Goal: Task Accomplishment & Management: Complete application form

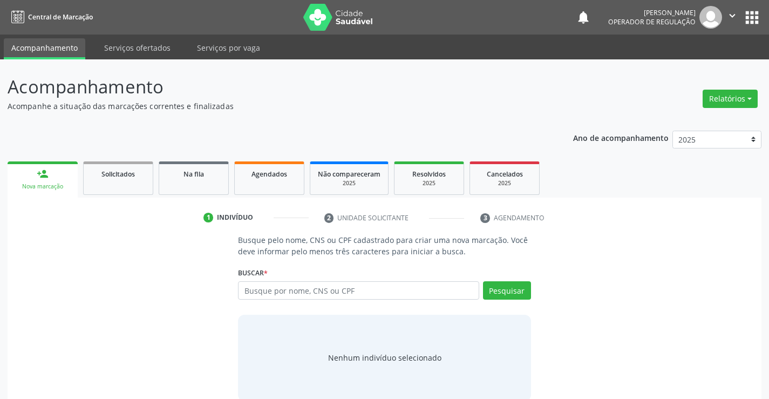
click at [309, 289] on input "text" at bounding box center [358, 290] width 241 height 18
type input "706805723766925"
click at [516, 278] on div "Buscar * Busque por nome, CNS ou CPF Nenhum resultado encontrado para: " " Não …" at bounding box center [384, 285] width 292 height 42
click at [508, 287] on button "Pesquisar" at bounding box center [507, 290] width 48 height 18
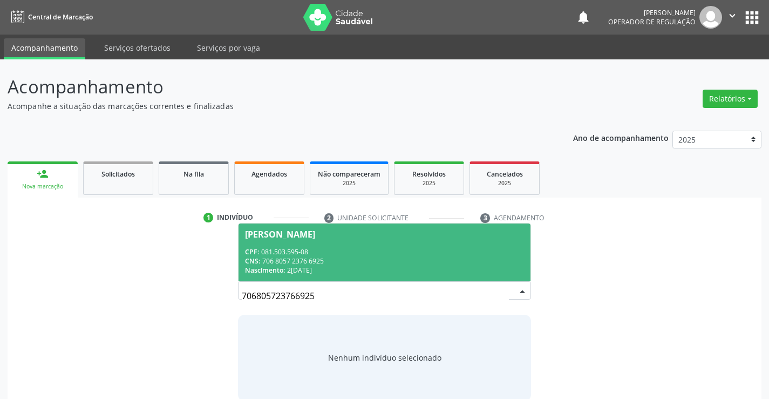
click at [312, 256] on div "CNS: 706 8057 2376 6925" at bounding box center [384, 260] width 278 height 9
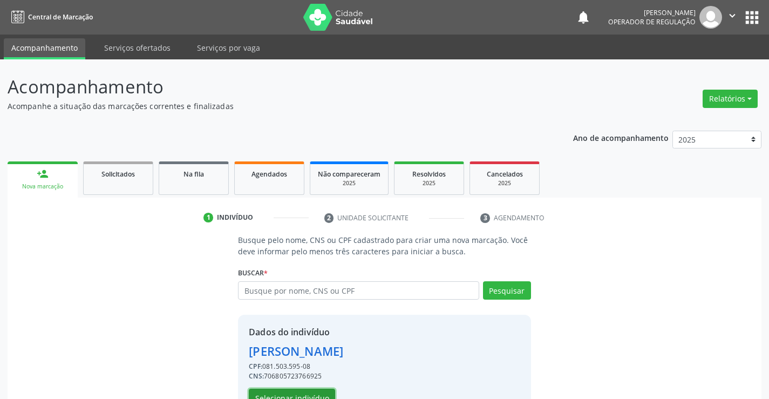
click at [291, 391] on button "Selecionar indivíduo" at bounding box center [292, 397] width 86 height 18
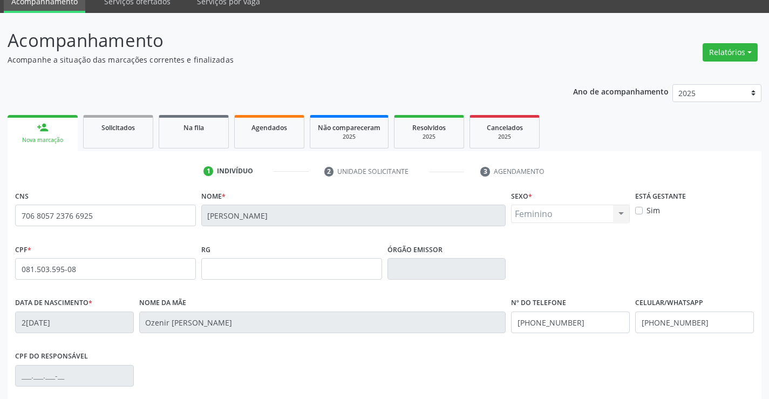
scroll to position [186, 0]
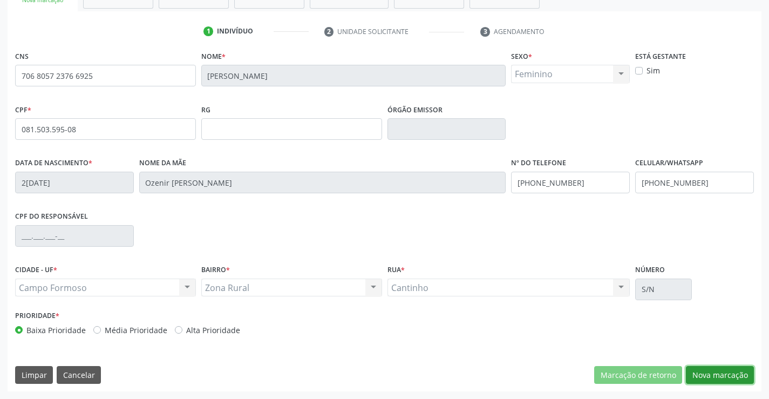
click at [718, 377] on button "Nova marcação" at bounding box center [720, 375] width 68 height 18
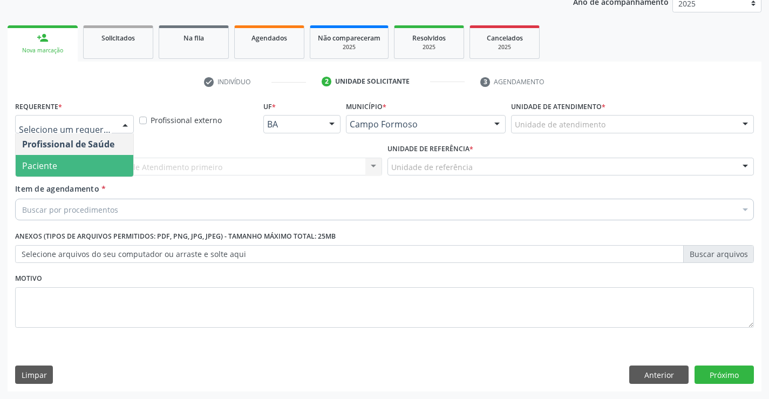
click at [52, 170] on span "Paciente" at bounding box center [39, 166] width 35 height 12
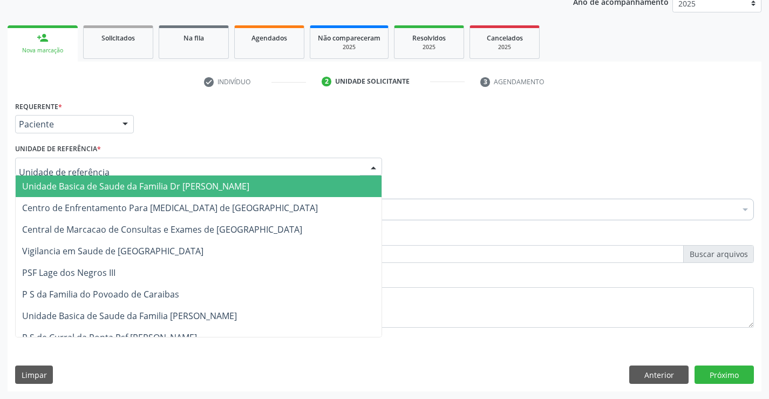
click at [155, 184] on span "Unidade Basica de Saude da Familia Dr [PERSON_NAME]" at bounding box center [135, 186] width 227 height 12
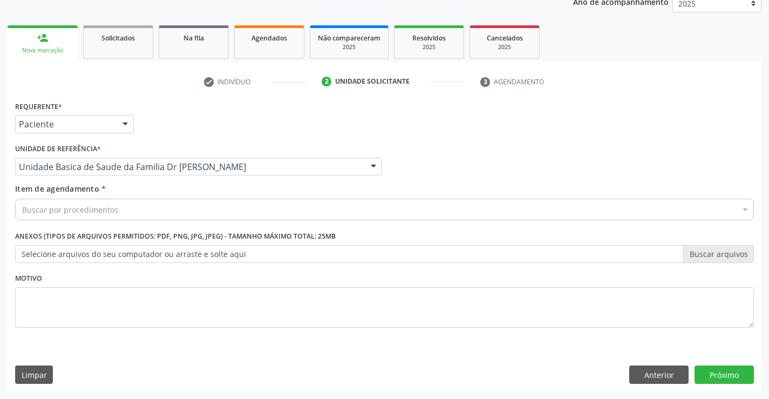
click at [135, 209] on div "Buscar por procedimentos" at bounding box center [384, 210] width 738 height 22
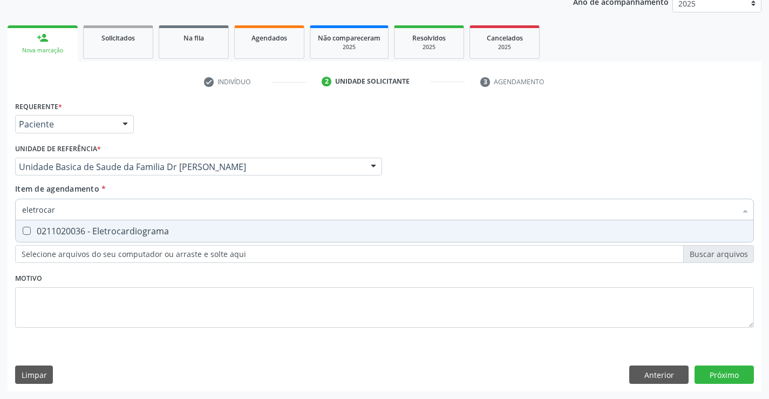
type input "eletrocard"
click at [152, 232] on div "0211020036 - Eletrocardiograma" at bounding box center [384, 231] width 724 height 9
checkbox Eletrocardiograma "true"
click at [163, 189] on div "Item de agendamento * eletrocard Desfazer seleção 0211020036 - Eletrocardiogram…" at bounding box center [384, 200] width 738 height 34
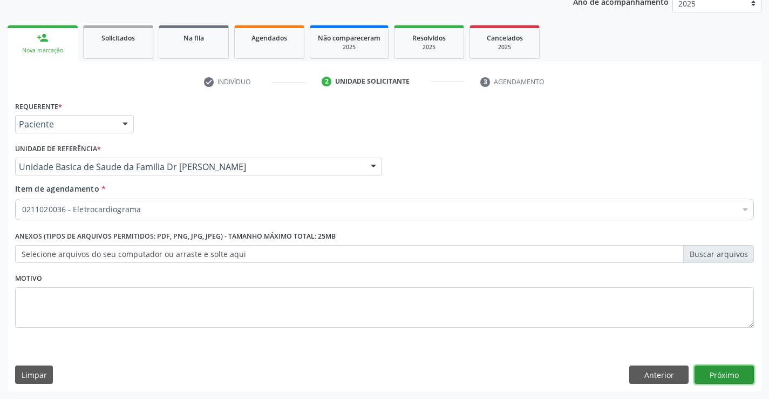
click at [722, 367] on button "Próximo" at bounding box center [723, 374] width 59 height 18
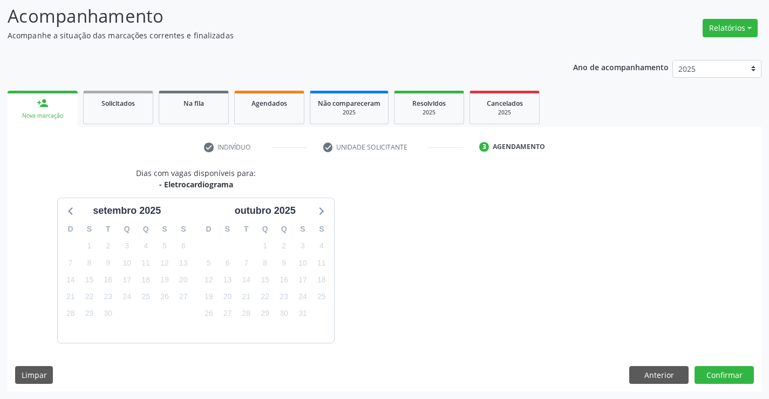
scroll to position [102, 0]
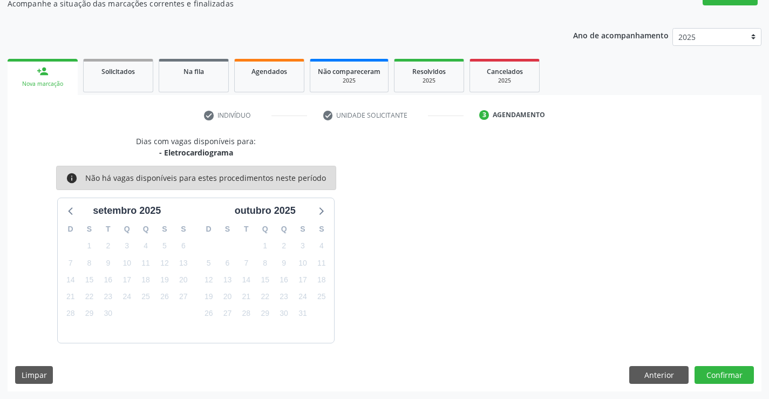
drag, startPoint x: 175, startPoint y: 399, endPoint x: 536, endPoint y: 292, distance: 376.9
click at [536, 292] on div "Dias com vagas disponíveis para: - Eletrocardiograma info Não há vagas disponív…" at bounding box center [385, 238] width 754 height 207
click at [722, 375] on button "Confirmar" at bounding box center [723, 375] width 59 height 18
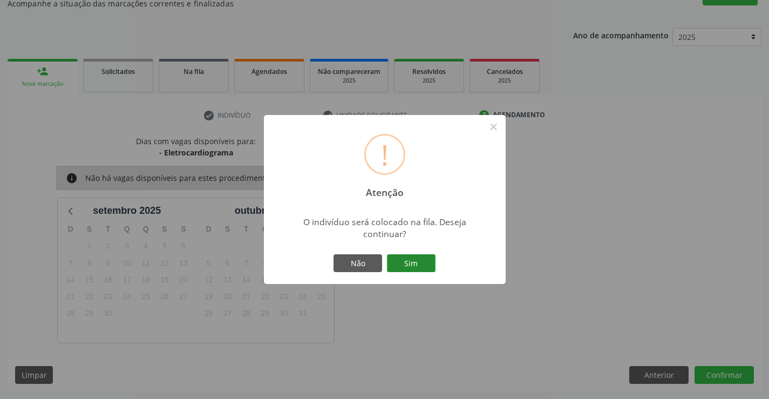
click at [411, 261] on button "Sim" at bounding box center [411, 263] width 49 height 18
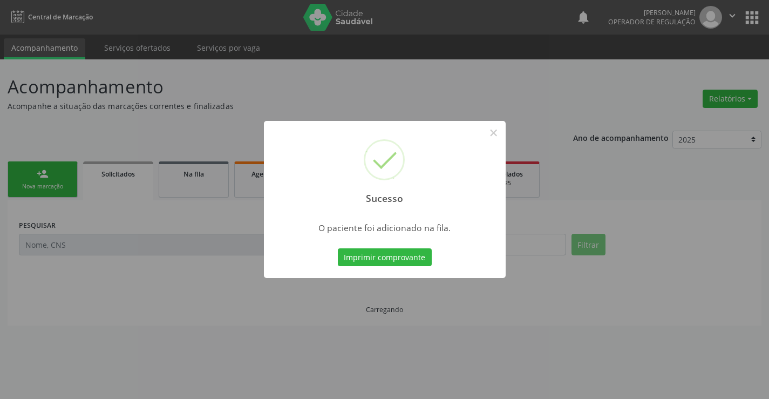
scroll to position [0, 0]
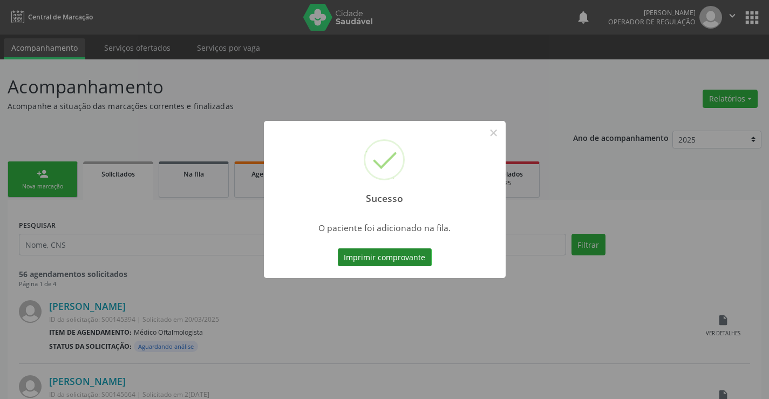
click at [394, 253] on button "Imprimir comprovante" at bounding box center [385, 257] width 94 height 18
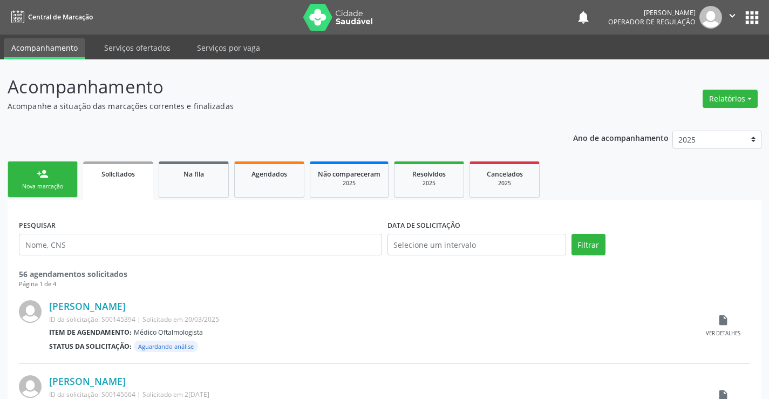
click at [56, 180] on link "person_add Nova marcação" at bounding box center [43, 179] width 70 height 36
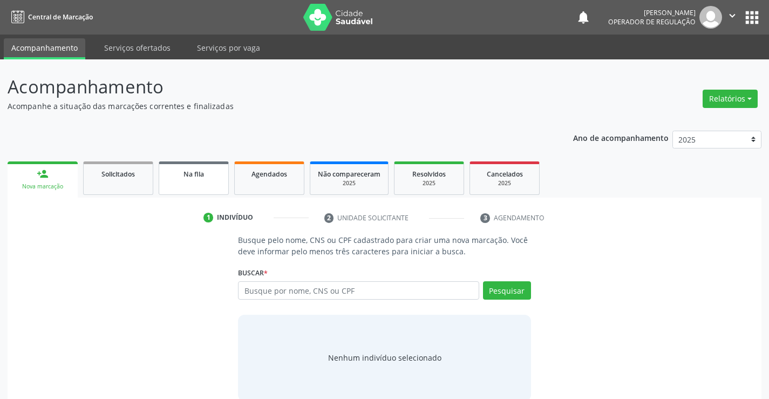
click at [190, 175] on span "Na fila" at bounding box center [193, 173] width 20 height 9
select select "8"
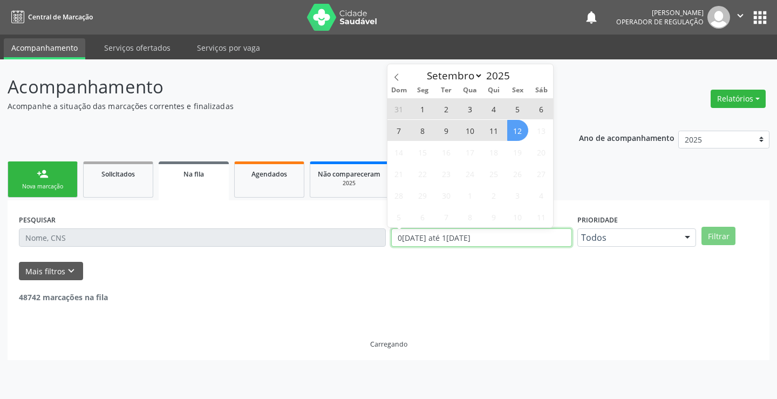
click at [385, 243] on div "PESQUISAR DATA DE SOLICITAÇÃO 01/01/2023 até 12/09/2025 Prioridade Todos Todos …" at bounding box center [388, 232] width 744 height 42
type input "2023"
select select "0"
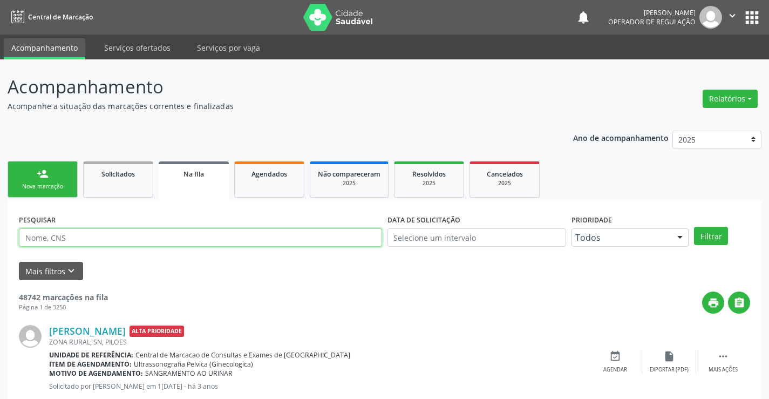
click at [202, 236] on input "text" at bounding box center [200, 237] width 363 height 18
click at [197, 236] on input "text" at bounding box center [200, 237] width 363 height 18
click at [218, 242] on input "text" at bounding box center [200, 237] width 363 height 18
type input "703402871217500"
click at [711, 236] on button "Filtrar" at bounding box center [711, 236] width 34 height 18
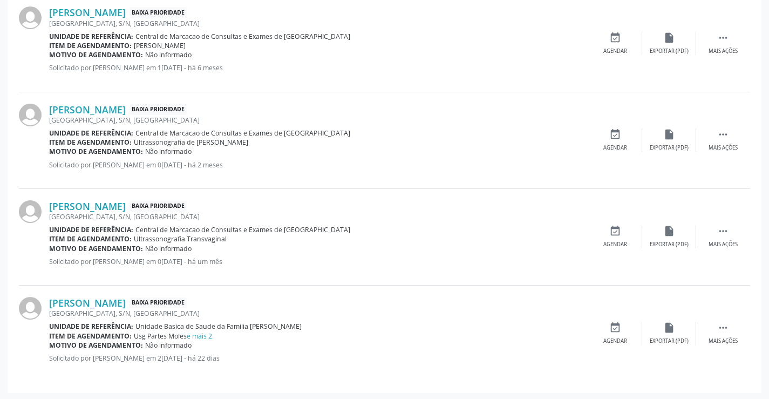
scroll to position [919, 0]
click at [200, 333] on link "e mais 2" at bounding box center [199, 334] width 25 height 9
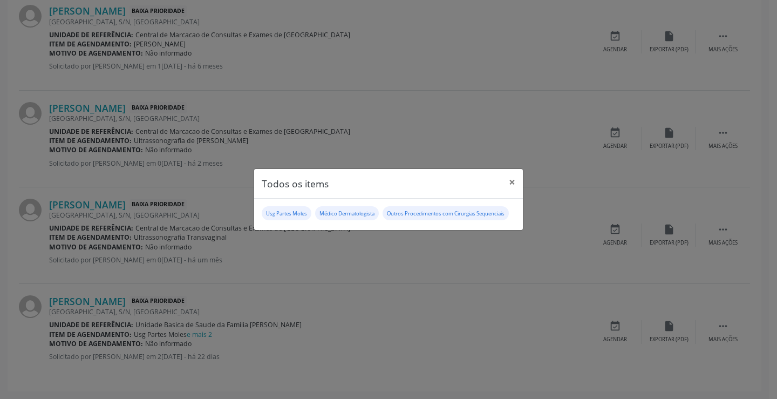
click at [245, 273] on div "Todos os items × Usg Partes Moles Médico Dermatologista Outros Procedimentos co…" at bounding box center [388, 199] width 777 height 399
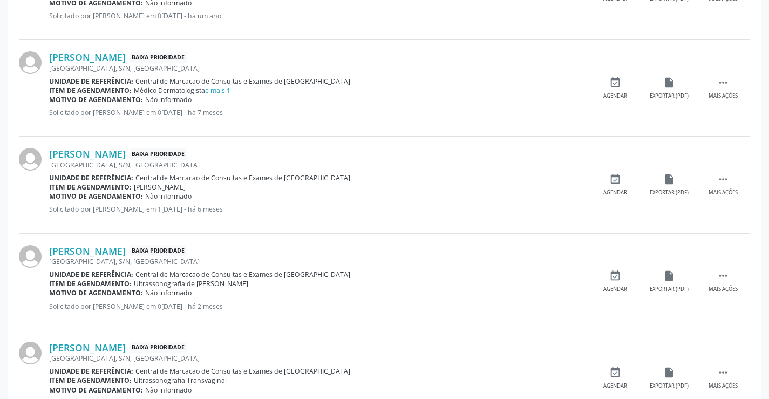
scroll to position [757, 0]
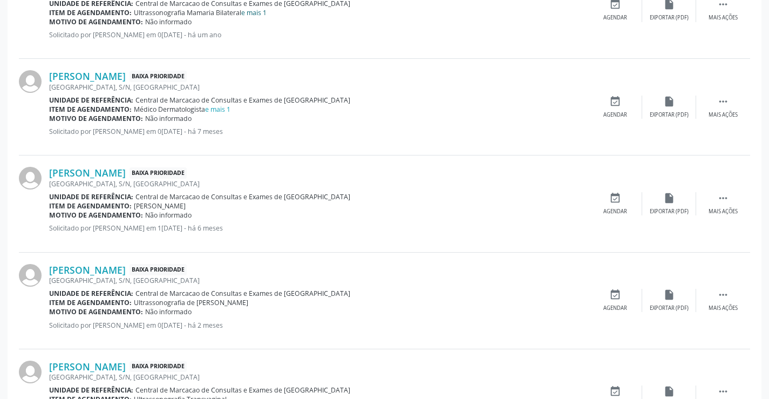
click at [256, 13] on link "e mais 1" at bounding box center [253, 12] width 25 height 9
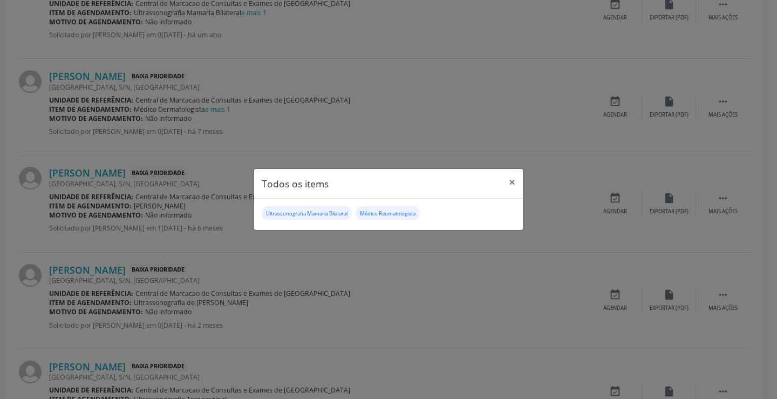
click at [361, 305] on div "Todos os items × Ultrassonografia Mamaria Bilateral Médico Reumatologista" at bounding box center [388, 199] width 777 height 399
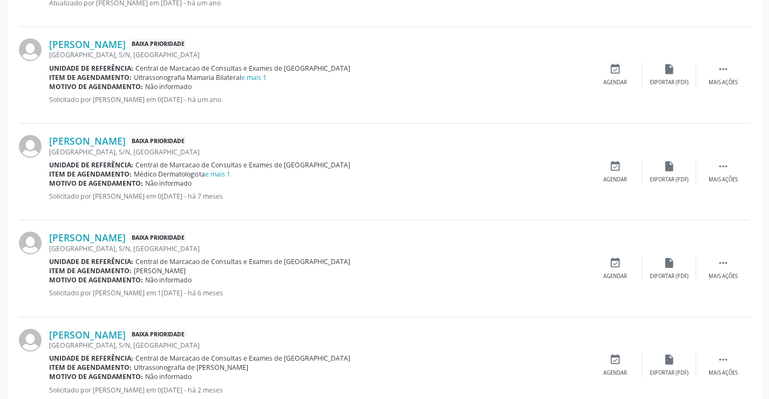
scroll to position [703, 0]
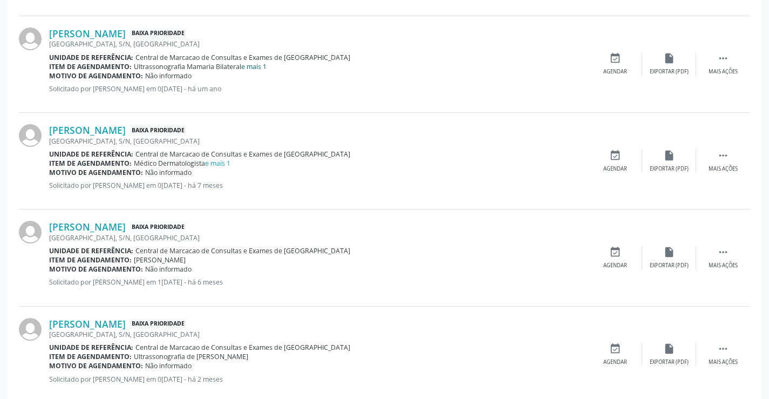
click at [254, 67] on link "e mais 1" at bounding box center [253, 66] width 25 height 9
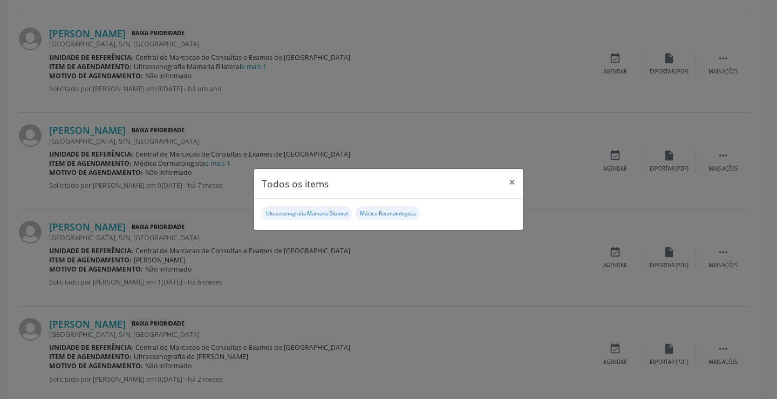
click at [443, 282] on div "Todos os items × Ultrassonografia Mamaria Bilateral Médico Reumatologista" at bounding box center [388, 199] width 777 height 399
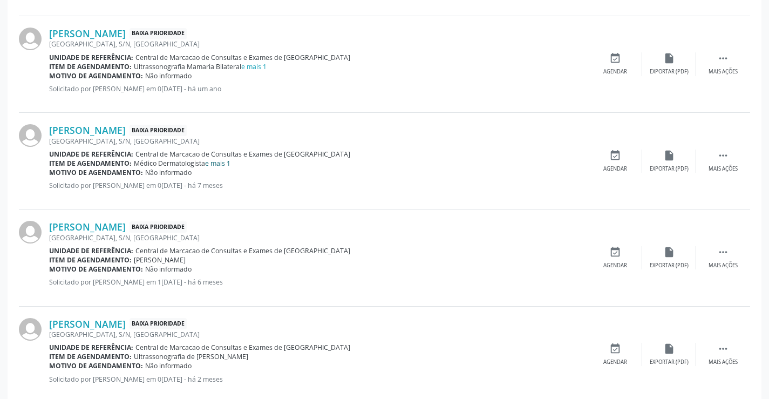
click at [224, 164] on link "e mais 1" at bounding box center [217, 163] width 25 height 9
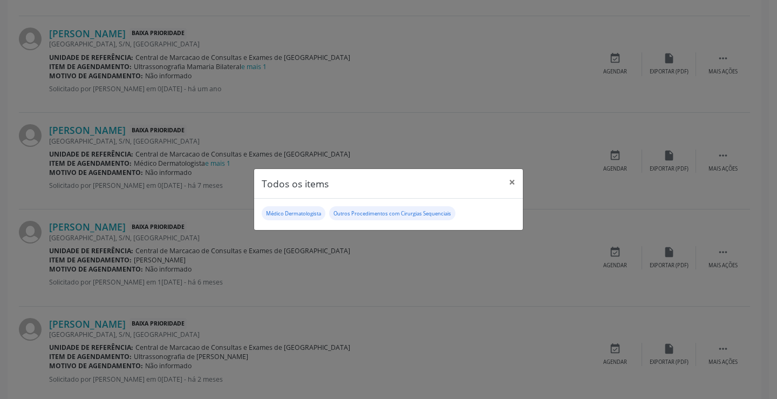
click at [401, 273] on div "Todos os items × Médico Dermatologista Outros Procedimentos com Cirurgias Seque…" at bounding box center [388, 199] width 777 height 399
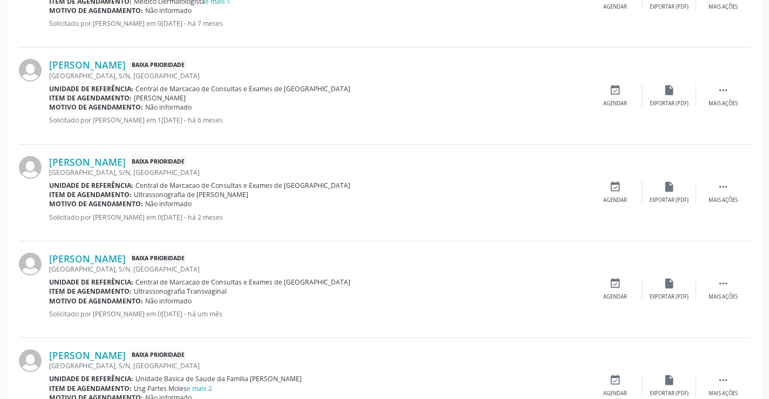
scroll to position [919, 0]
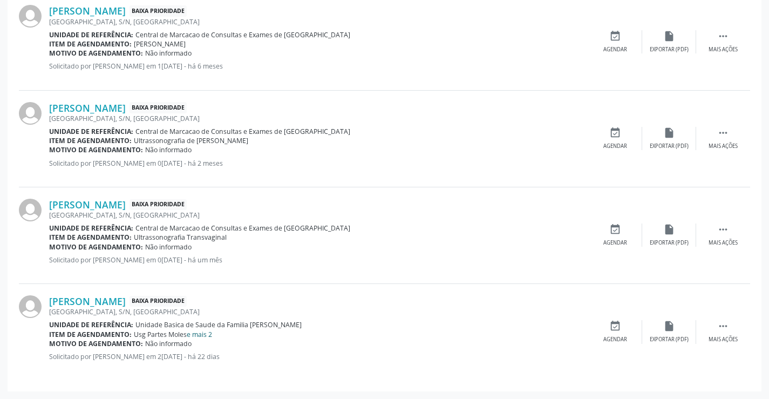
click at [200, 334] on link "e mais 2" at bounding box center [199, 334] width 25 height 9
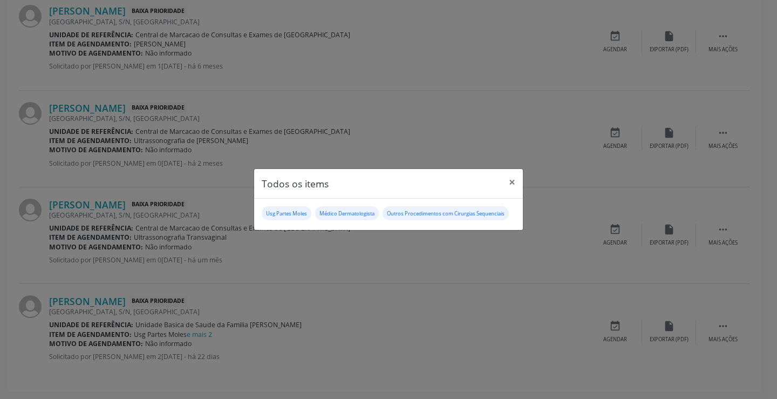
click at [415, 304] on div "Todos os items × Usg Partes Moles Médico Dermatologista Outros Procedimentos co…" at bounding box center [388, 199] width 777 height 399
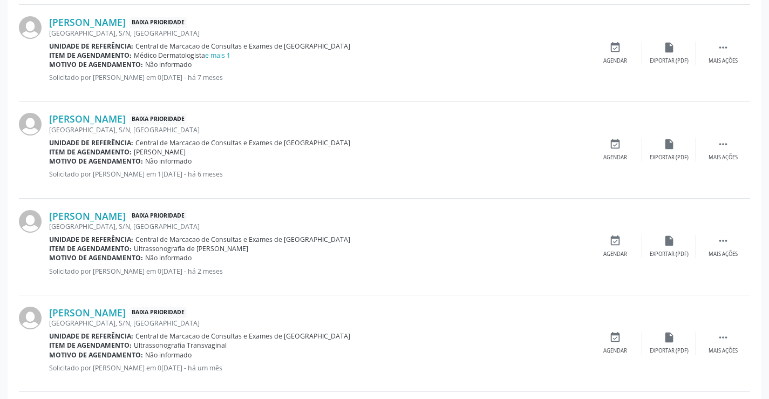
scroll to position [757, 0]
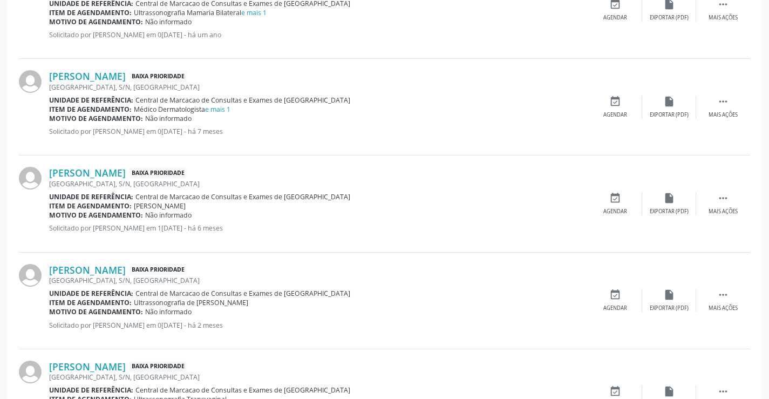
click at [218, 101] on span "Central de Marcacao de Consultas e Exames de [GEOGRAPHIC_DATA]" at bounding box center [242, 99] width 215 height 9
click at [218, 107] on link "e mais 1" at bounding box center [217, 109] width 25 height 9
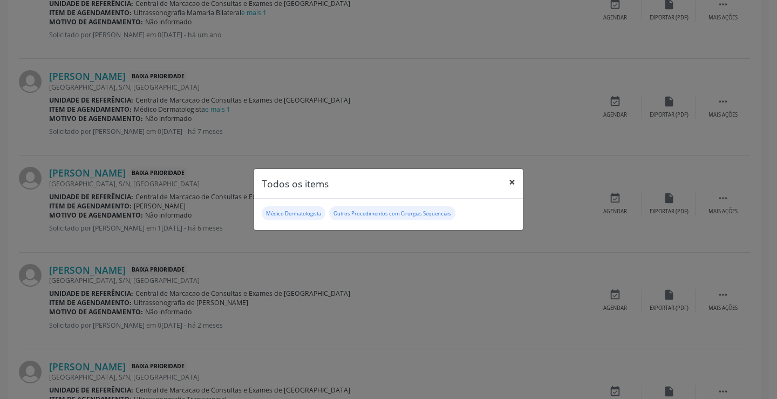
click at [513, 181] on button "×" at bounding box center [512, 182] width 22 height 26
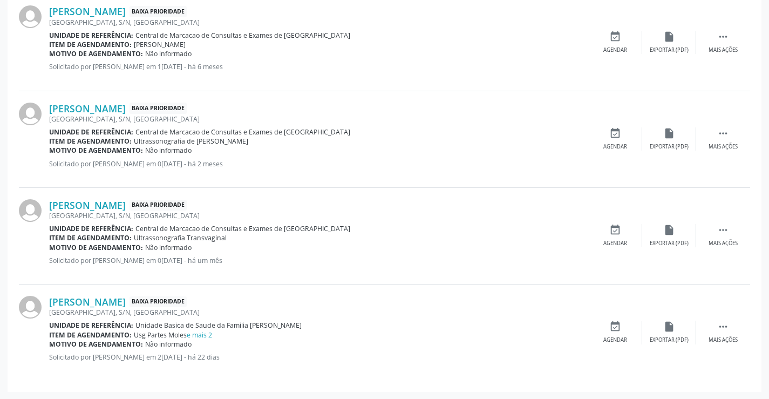
scroll to position [919, 0]
click at [203, 333] on link "e mais 2" at bounding box center [199, 334] width 25 height 9
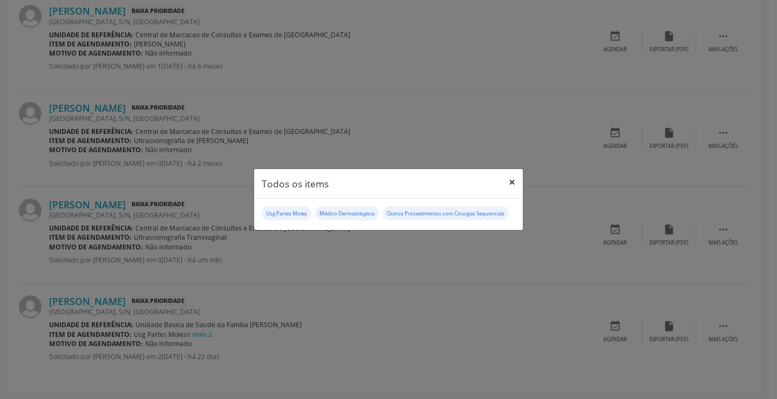
click at [516, 170] on button "×" at bounding box center [512, 182] width 22 height 26
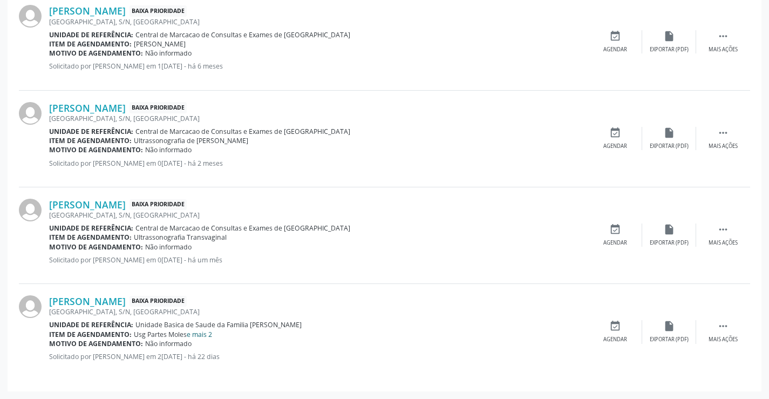
click at [205, 337] on link "e mais 2" at bounding box center [199, 334] width 25 height 9
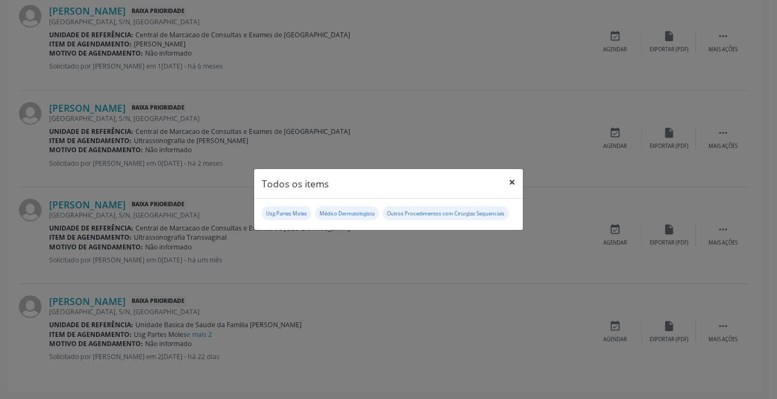
click at [511, 171] on button "×" at bounding box center [512, 182] width 22 height 26
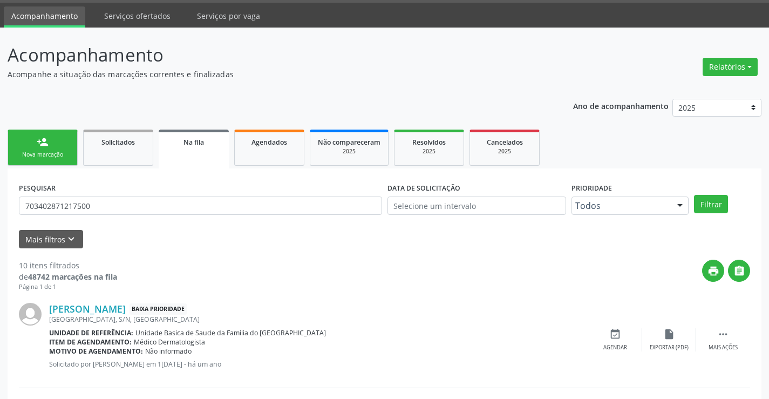
scroll to position [2, 0]
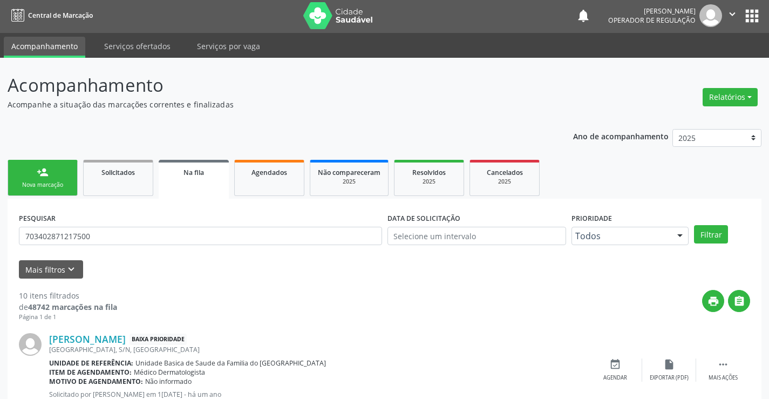
click at [58, 176] on link "person_add Nova marcação" at bounding box center [43, 178] width 70 height 36
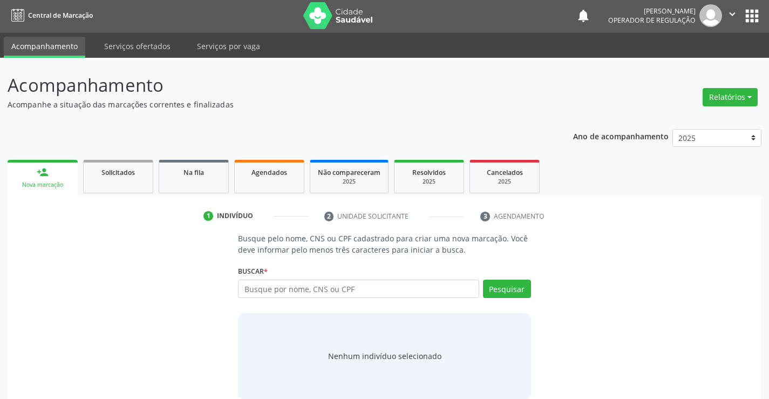
click at [730, 7] on button "" at bounding box center [732, 15] width 20 height 23
click at [687, 63] on link "Sair" at bounding box center [704, 64] width 74 height 15
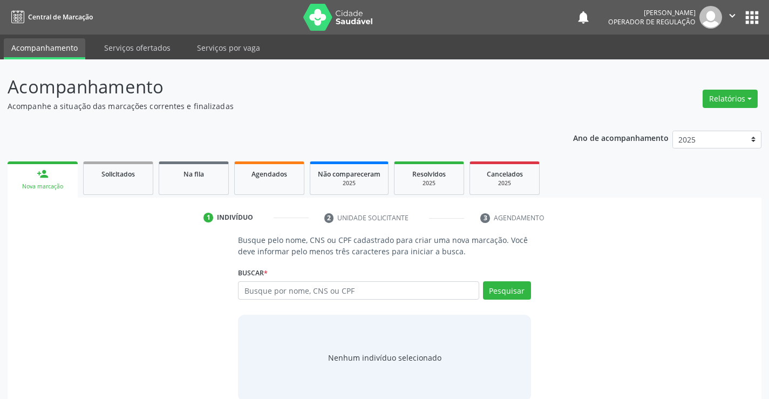
click at [349, 289] on input "text" at bounding box center [358, 290] width 241 height 18
type input "700007355346703"
click at [500, 284] on button "Pesquisar" at bounding box center [507, 290] width 48 height 18
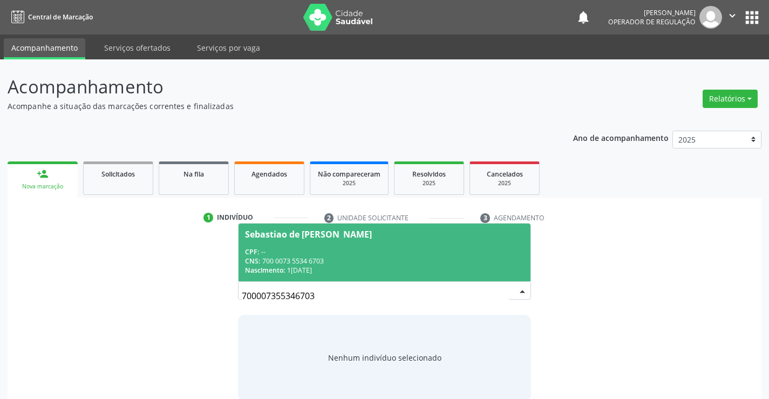
click at [312, 249] on div "CPF: --" at bounding box center [384, 251] width 278 height 9
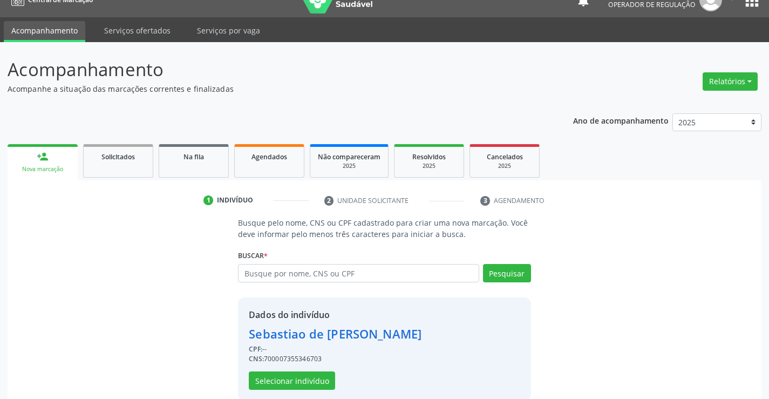
scroll to position [34, 0]
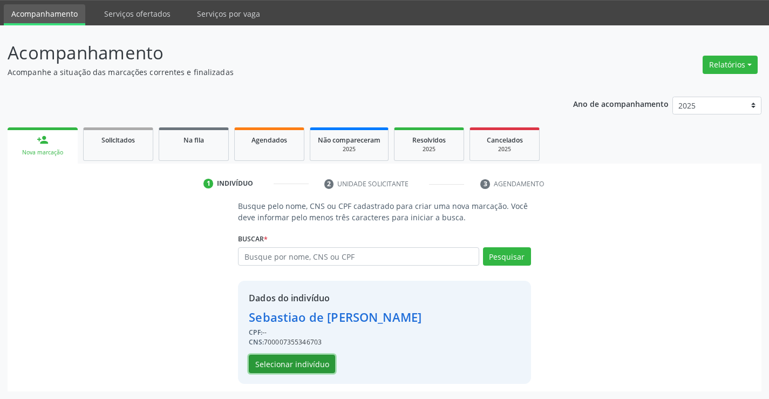
click at [280, 359] on button "Selecionar indivíduo" at bounding box center [292, 363] width 86 height 18
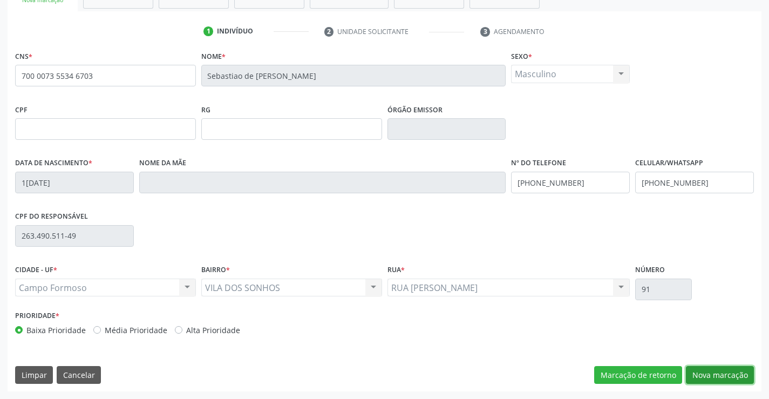
click at [718, 374] on button "Nova marcação" at bounding box center [720, 375] width 68 height 18
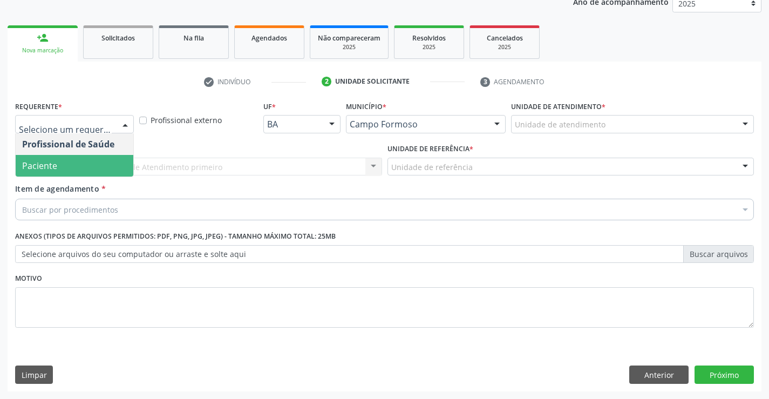
click at [61, 163] on span "Paciente" at bounding box center [75, 166] width 118 height 22
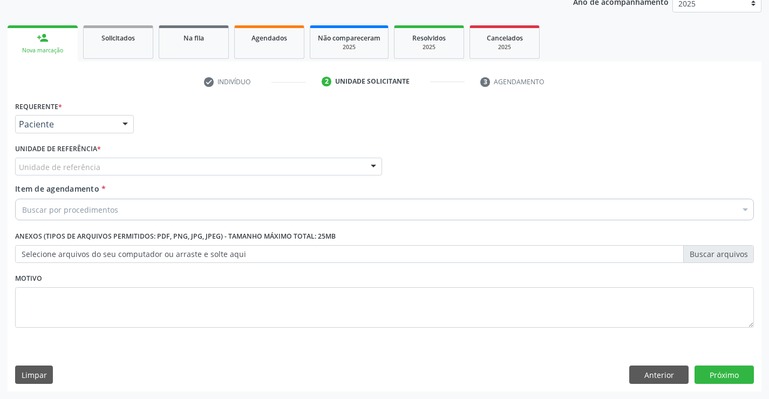
click at [71, 160] on div "Unidade de referência" at bounding box center [198, 167] width 367 height 18
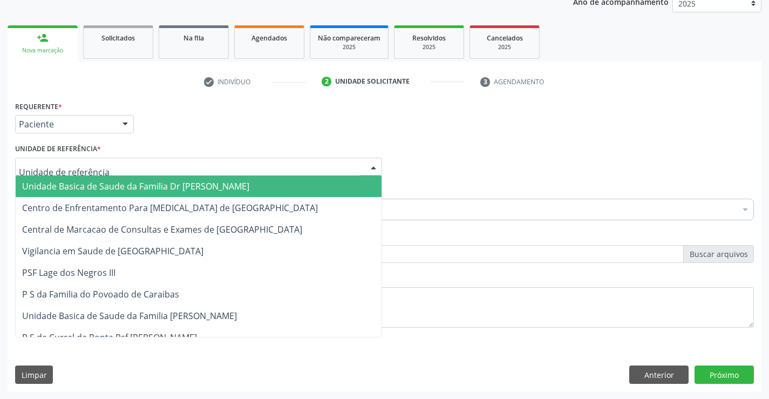
click at [93, 188] on span "Unidade Basica de Saude da Familia Dr [PERSON_NAME]" at bounding box center [135, 186] width 227 height 12
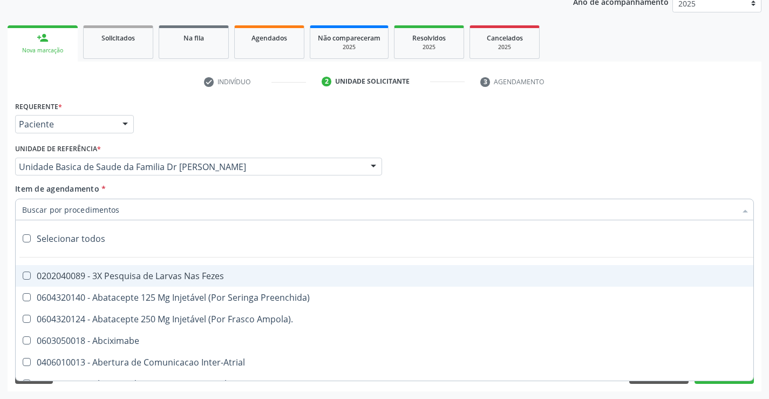
drag, startPoint x: 94, startPoint y: 212, endPoint x: 107, endPoint y: 208, distance: 13.0
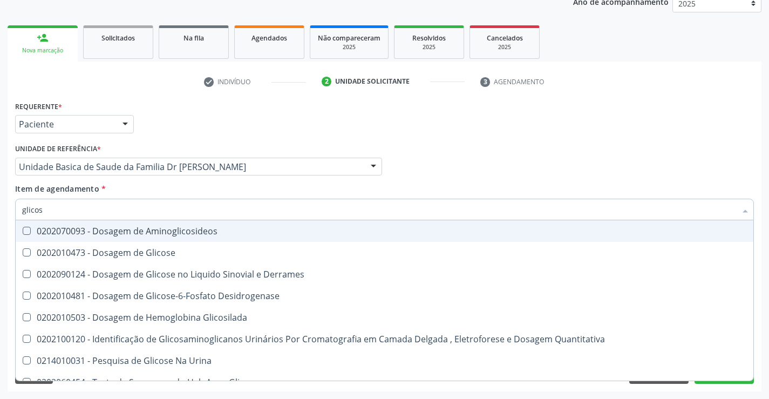
type input "glicose"
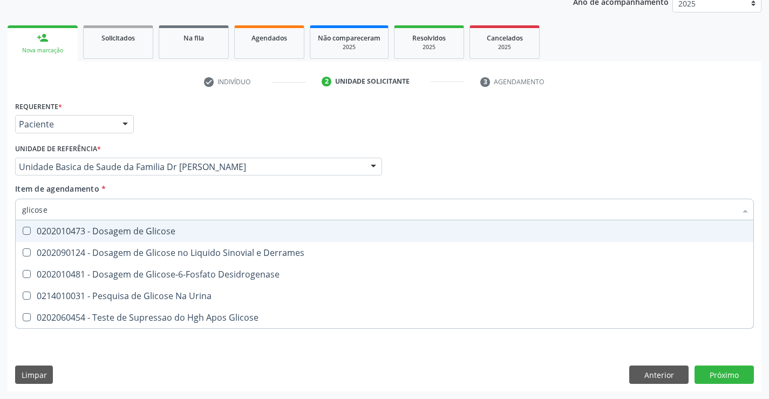
click at [126, 231] on div "0202010473 - Dosagem de Glicose" at bounding box center [384, 231] width 724 height 9
checkbox Glicose "true"
type input "glicose"
click at [122, 190] on div "Item de agendamento * glicose Desfazer seleção 0202010473 - Dosagem de Glicose …" at bounding box center [384, 200] width 738 height 34
checkbox Derrames "true"
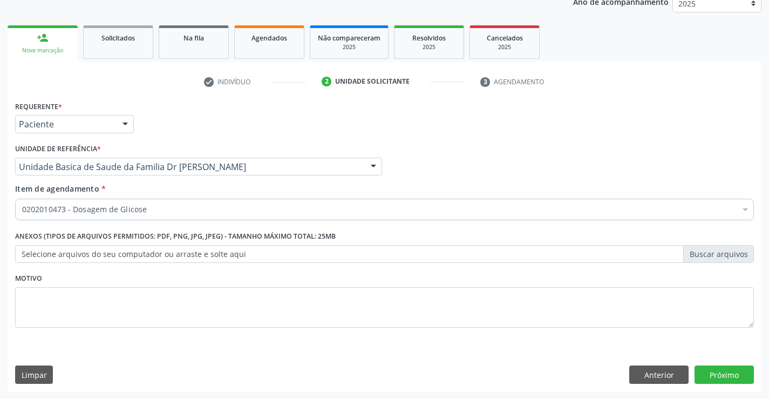
click at [117, 215] on div "0202010473 - Dosagem de Glicose" at bounding box center [384, 210] width 738 height 22
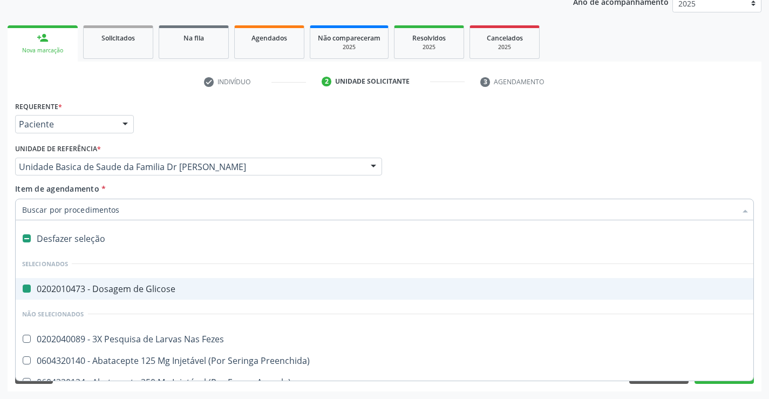
type input "h"
checkbox Glicose "false"
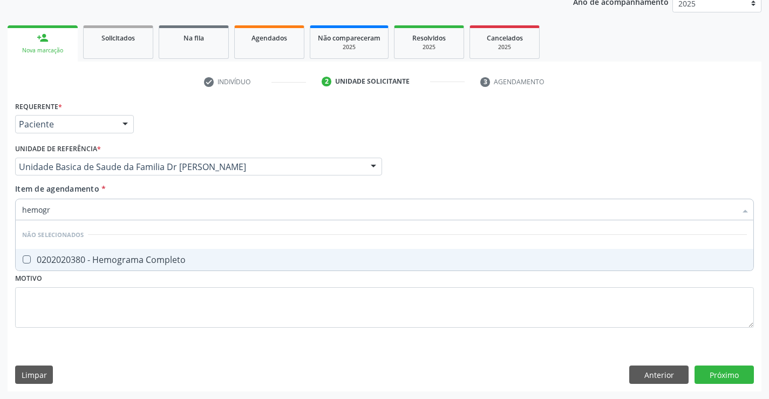
type input "hemogra"
click at [128, 256] on div "0202020380 - Hemograma Completo" at bounding box center [384, 259] width 724 height 9
checkbox Completo "true"
click at [118, 194] on div "Item de agendamento * hemogra Desfazer seleção Não selecionados 0202020380 - He…" at bounding box center [384, 200] width 738 height 34
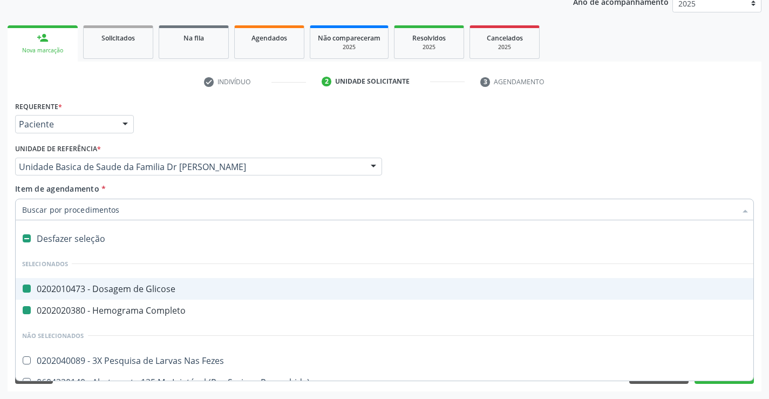
type input "u"
checkbox Glicose "false"
checkbox Completo "false"
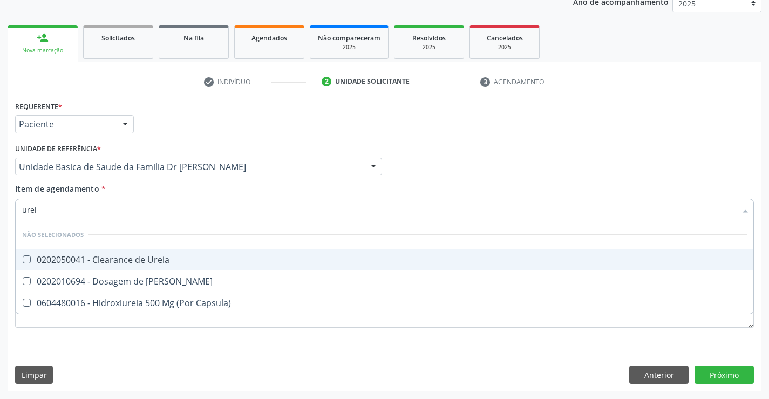
type input "ureia"
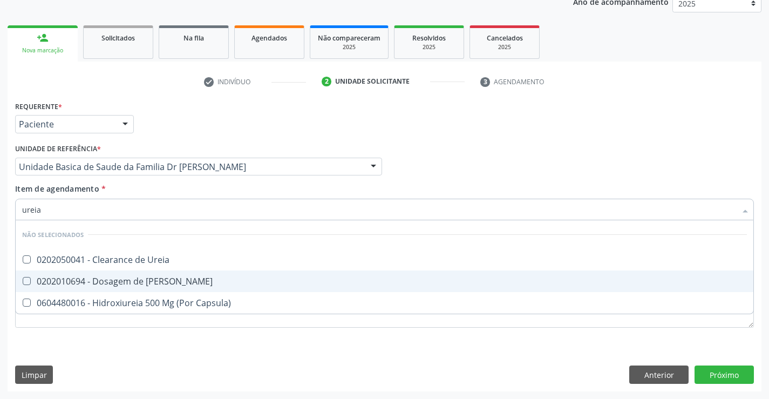
click at [163, 279] on div "0202010694 - Dosagem de [PERSON_NAME]" at bounding box center [384, 281] width 724 height 9
checkbox Ureia "true"
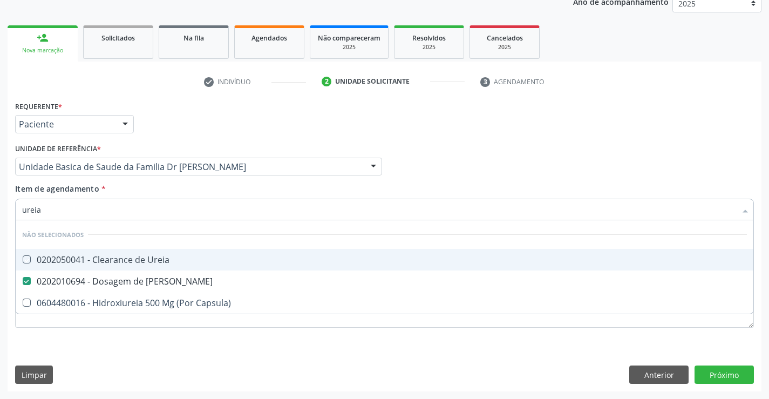
click at [119, 192] on div "Item de agendamento * ureia Desfazer seleção Não selecionados 0202050041 - Clea…" at bounding box center [384, 200] width 738 height 34
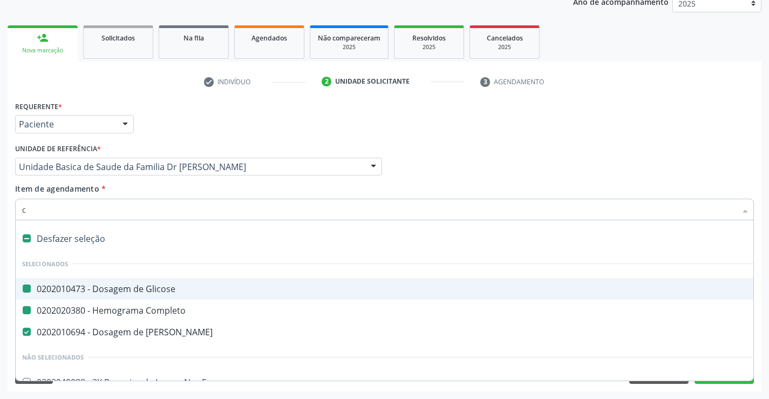
type input "cc"
checkbox Glicose "false"
checkbox Completo "false"
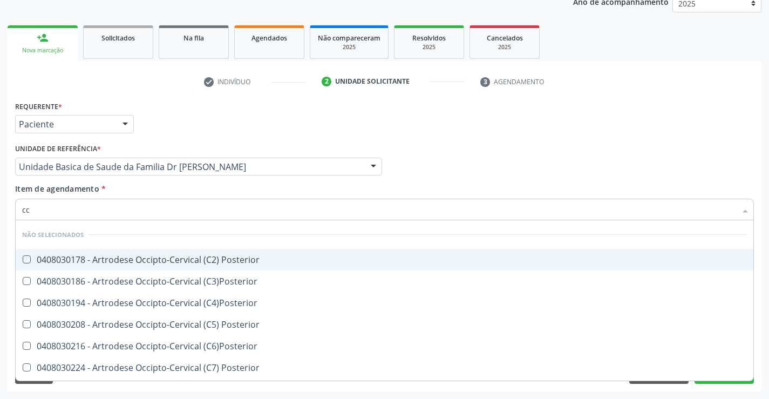
type input "c"
checkbox Posterior "true"
checkbox \(C3\)Posterior "true"
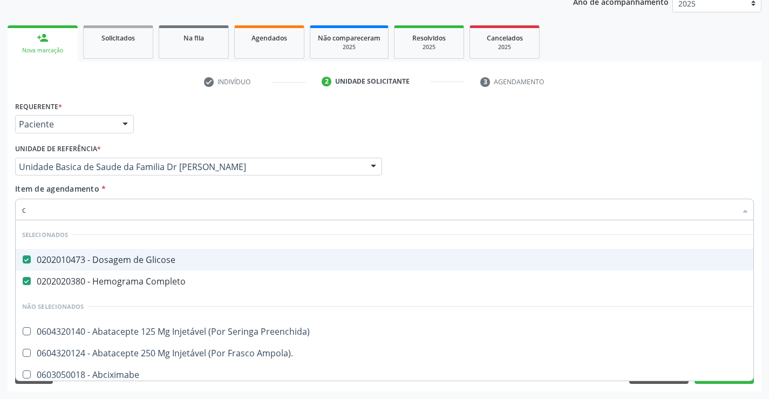
type input "cr"
checkbox Glicose "false"
checkbox Completo "false"
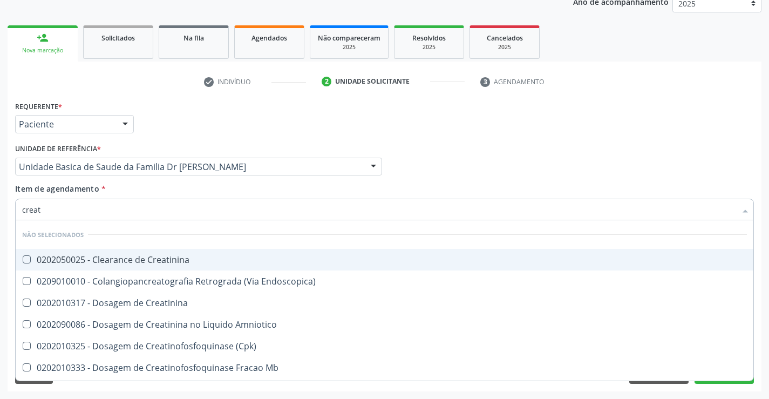
type input "creati"
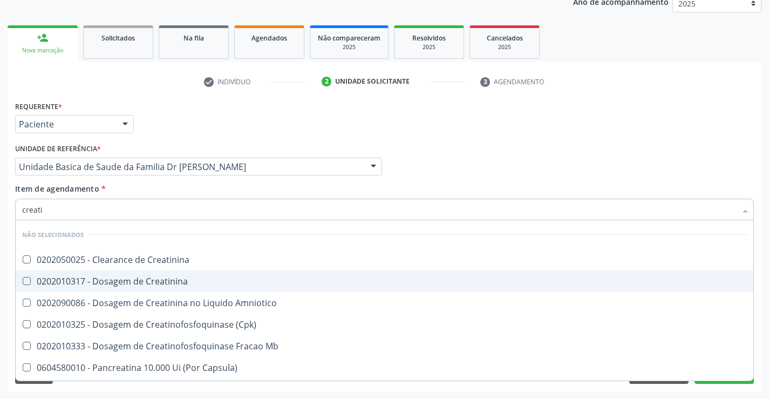
click at [187, 283] on div "0202010317 - Dosagem de Creatinina" at bounding box center [384, 281] width 724 height 9
checkbox Creatinina "true"
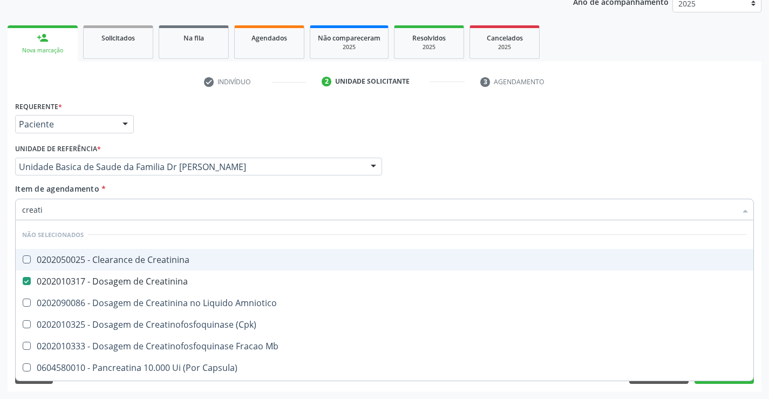
click at [157, 193] on div "Item de agendamento * creati Desfazer seleção Não selecionados 0202050025 - Cle…" at bounding box center [384, 200] width 738 height 34
checkbox Creatinina "true"
checkbox \(Cpk\) "true"
checkbox Amniotico "true"
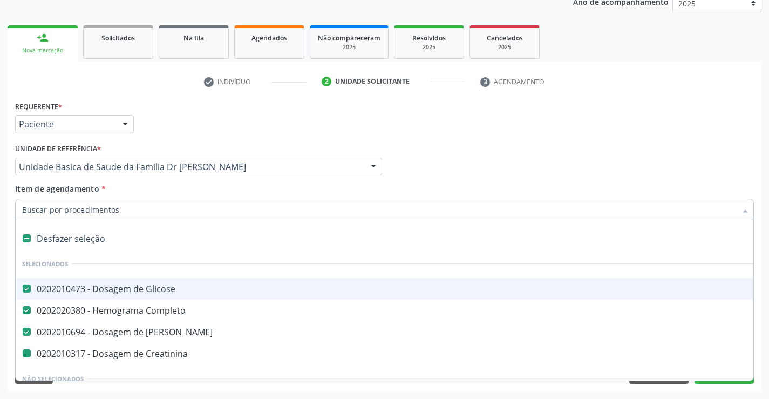
type input "t"
checkbox Creatinina "false"
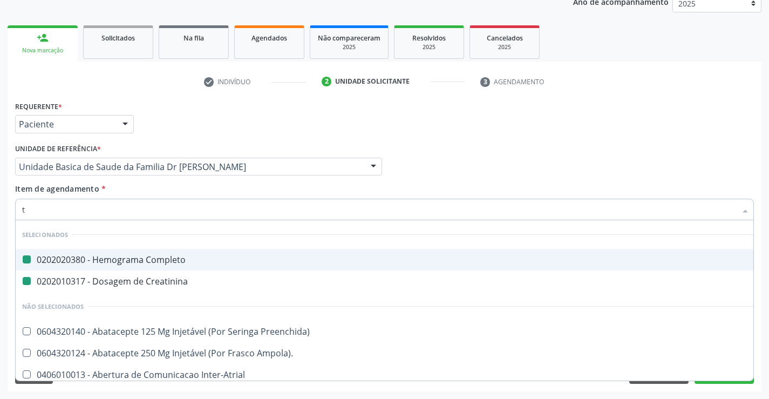
type input "te"
checkbox Completo "false"
checkbox Creatinina "false"
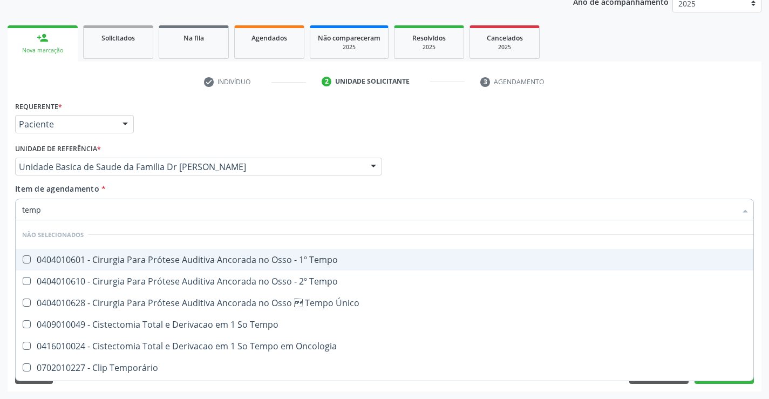
type input "tempo"
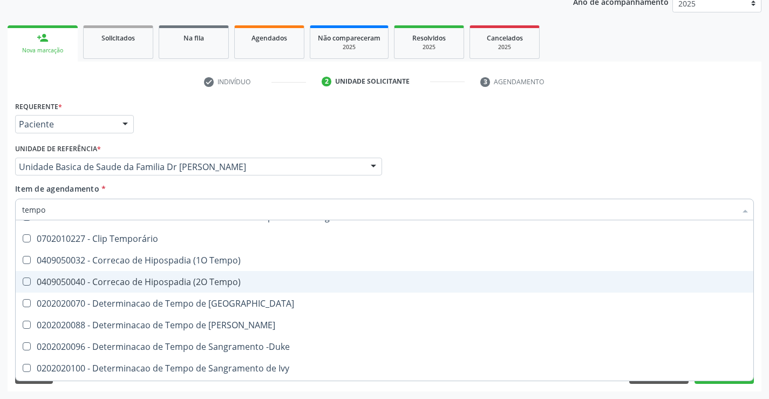
scroll to position [162, 0]
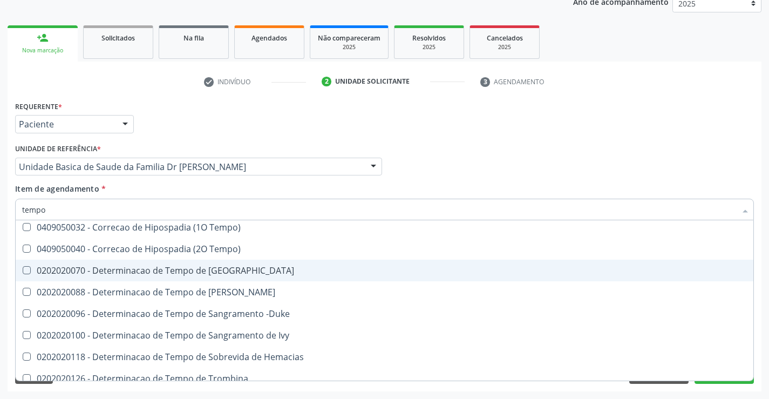
click at [257, 271] on div "0202020070 - Determinacao de Tempo de [GEOGRAPHIC_DATA]" at bounding box center [408, 270] width 772 height 9
checkbox Coagulacao "true"
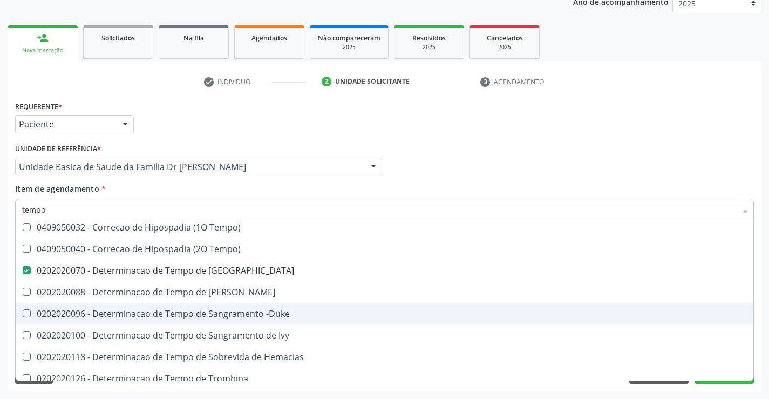
click at [299, 312] on div "0202020096 - Determinacao de Tempo de Sangramento -Duke" at bounding box center [408, 313] width 772 height 9
checkbox -Duke "true"
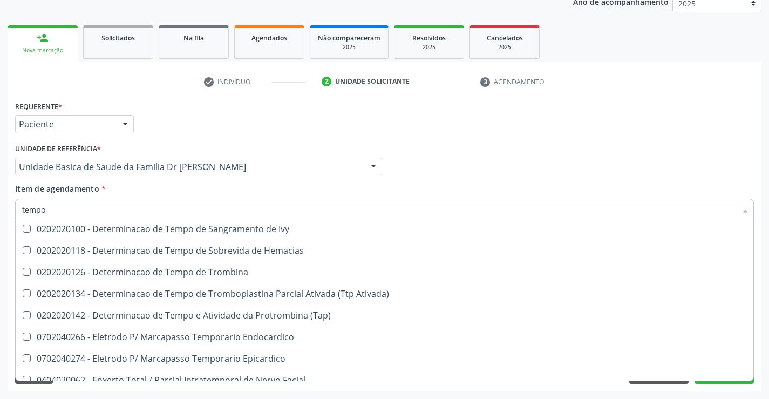
scroll to position [270, 0]
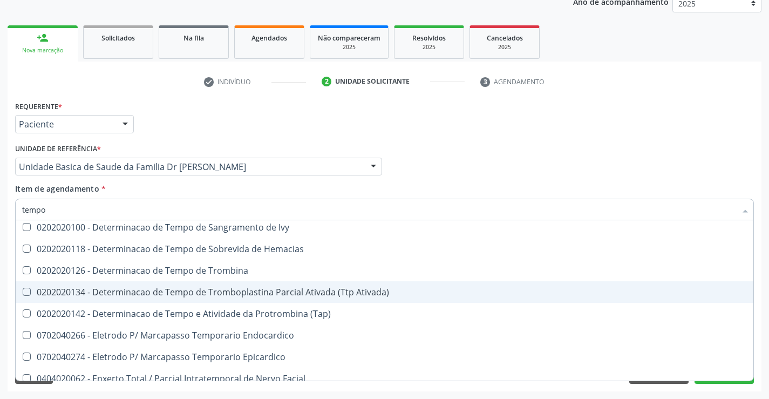
click at [340, 290] on div "0202020134 - Determinacao de Tempo de Tromboplastina Parcial Ativada (Ttp Ativa…" at bounding box center [408, 292] width 772 height 9
checkbox Ativada\) "true"
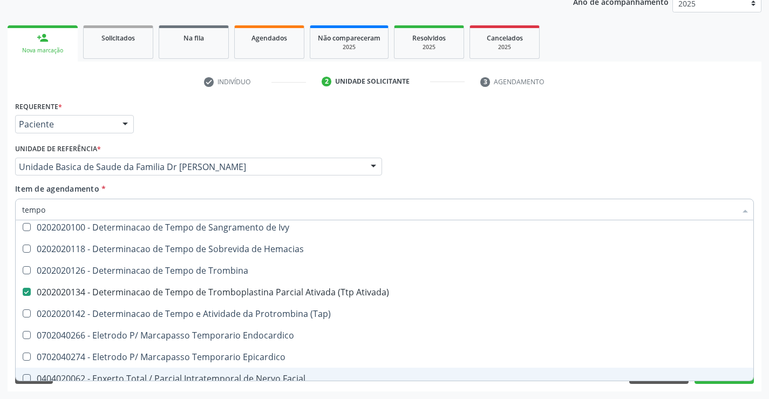
click at [765, 364] on div "Acompanhamento Acompanhe a situação das marcações correntes e finalizadas Relat…" at bounding box center [384, 160] width 769 height 475
checkbox Tempo "true"
checkbox Temporário "true"
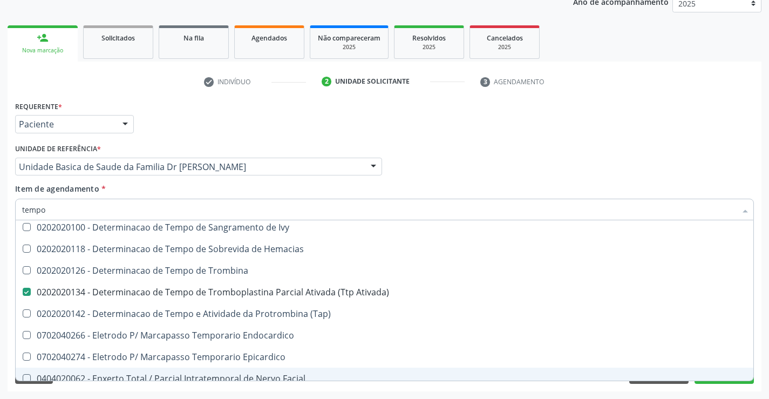
checkbox Tempo\) "true"
checkbox Coagulacao "false"
checkbox -Duke "false"
checkbox Ativada\) "false"
checkbox Oncologia "true"
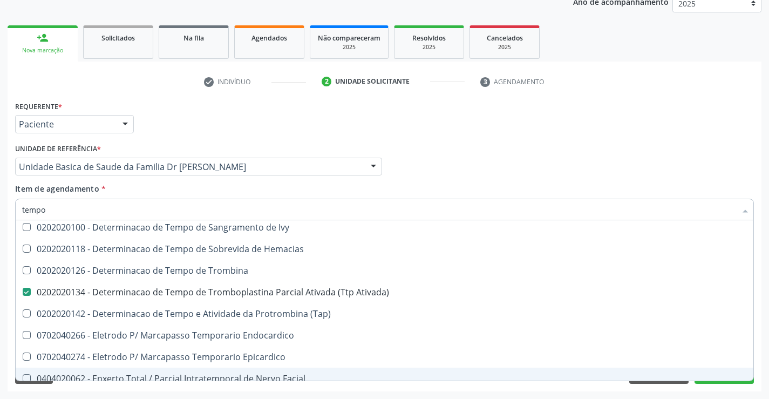
checkbox Único "true"
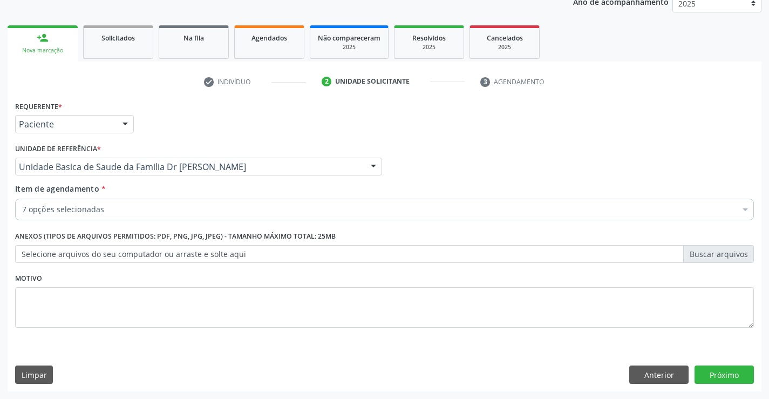
scroll to position [0, 0]
click at [717, 372] on button "Próximo" at bounding box center [723, 374] width 59 height 18
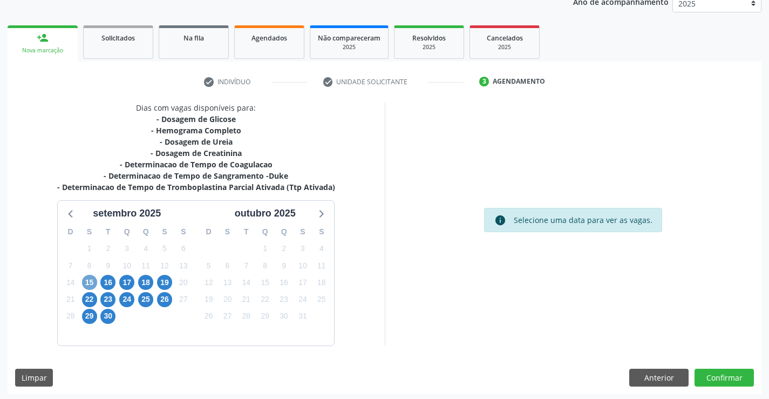
click at [87, 280] on span "15" at bounding box center [89, 282] width 15 height 15
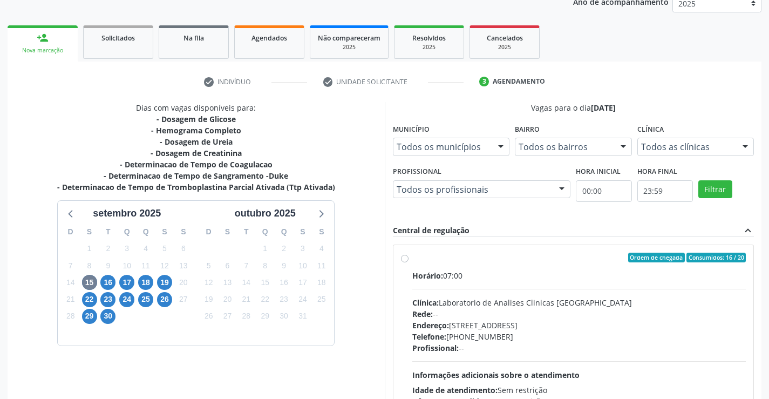
click at [543, 260] on div "Ordem de chegada Consumidos: 16 / 20" at bounding box center [579, 257] width 334 height 10
click at [408, 260] on input "Ordem de chegada Consumidos: 16 / 20 Horário: 07:00 Clínica: Laboratorio de Ana…" at bounding box center [405, 257] width 8 height 10
radio input "true"
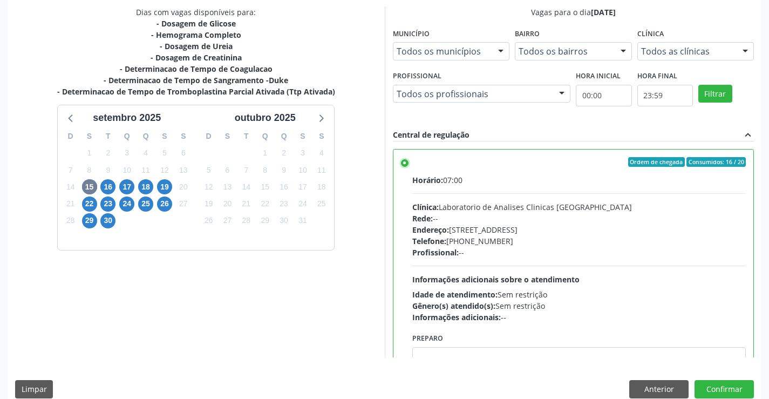
scroll to position [246, 0]
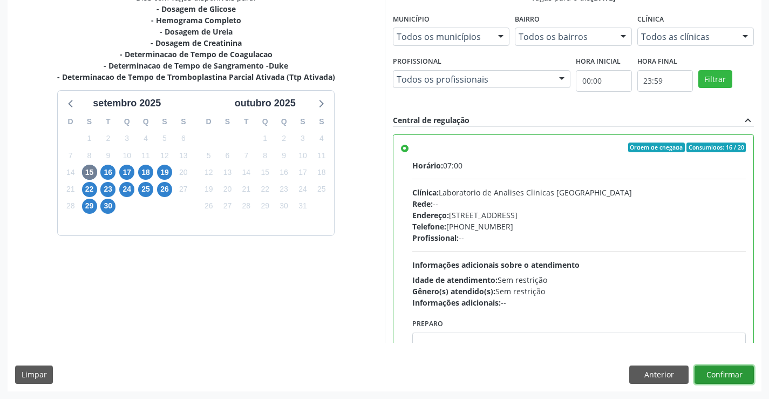
click at [717, 375] on button "Confirmar" at bounding box center [723, 374] width 59 height 18
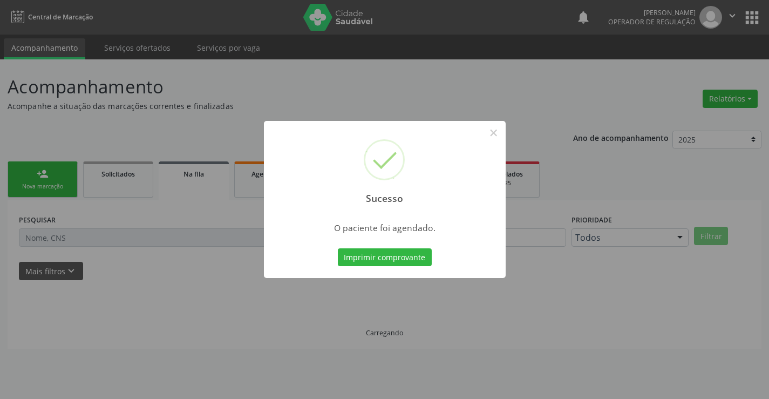
scroll to position [0, 0]
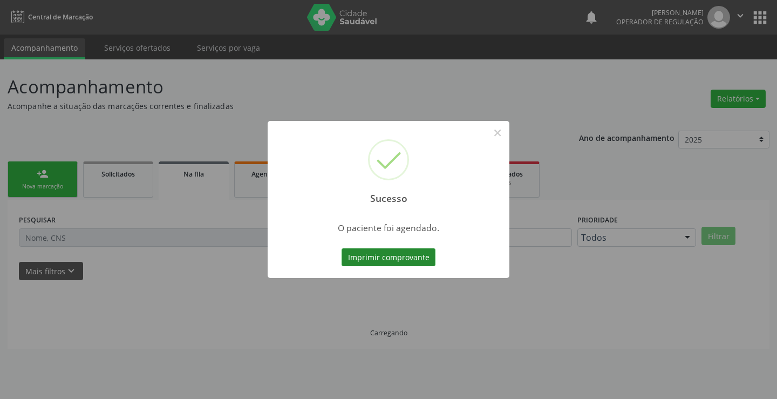
click at [364, 253] on button "Imprimir comprovante" at bounding box center [388, 257] width 94 height 18
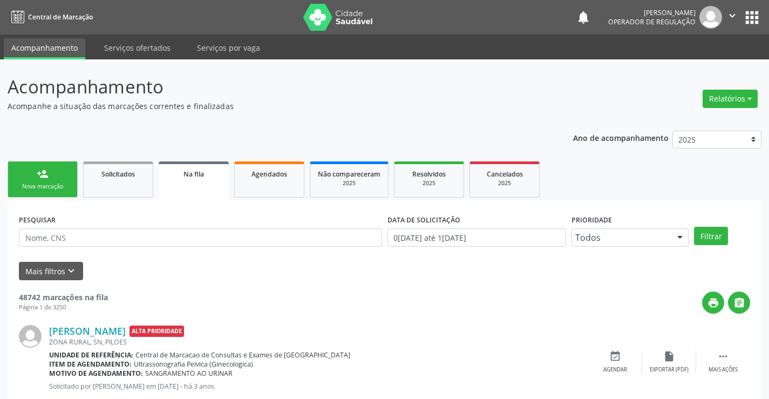
click at [44, 176] on div "person_add" at bounding box center [43, 174] width 12 height 12
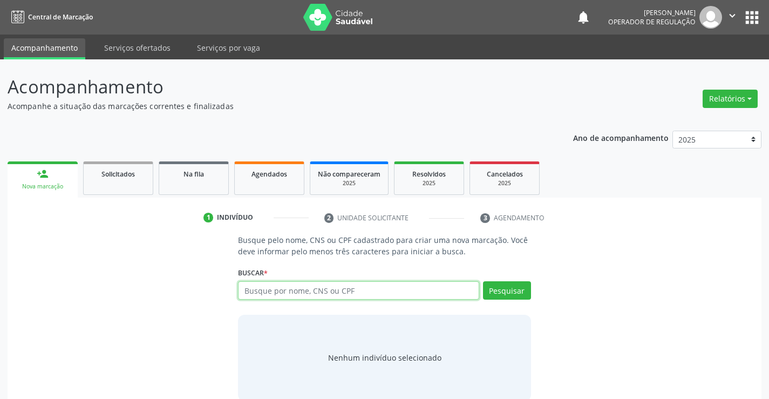
click at [371, 287] on input "text" at bounding box center [358, 290] width 241 height 18
type input "706809214671520"
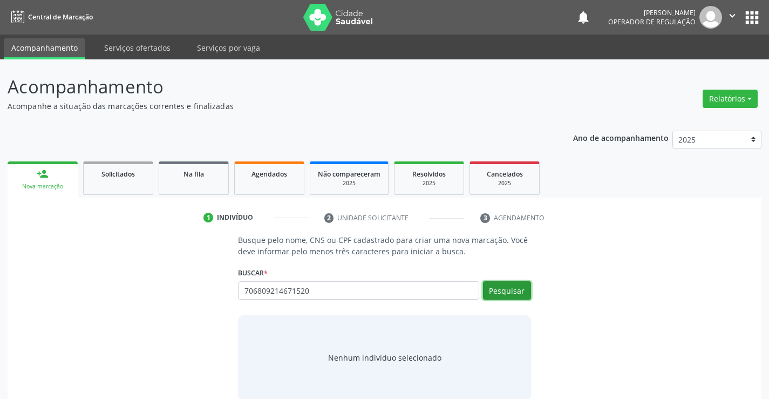
click at [505, 287] on button "Pesquisar" at bounding box center [507, 290] width 48 height 18
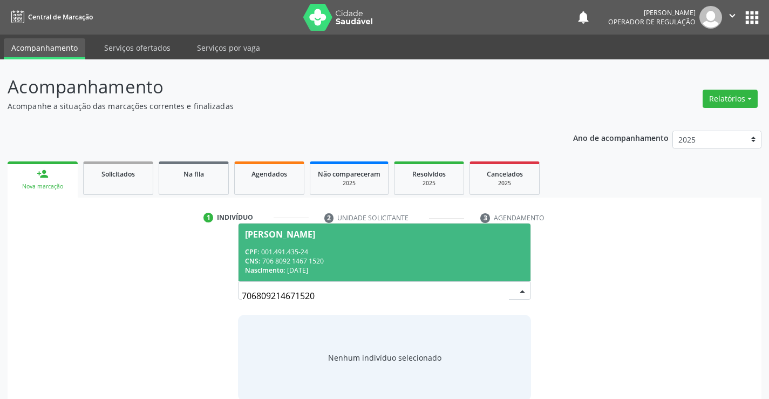
click at [312, 251] on div "CPF: 001.491.435-24" at bounding box center [384, 251] width 278 height 9
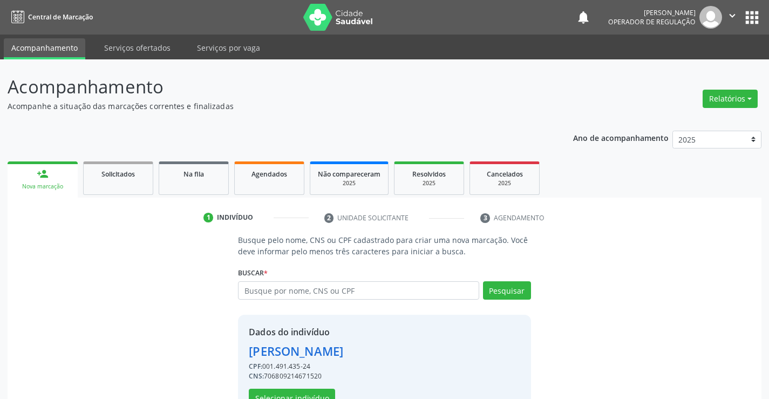
scroll to position [34, 0]
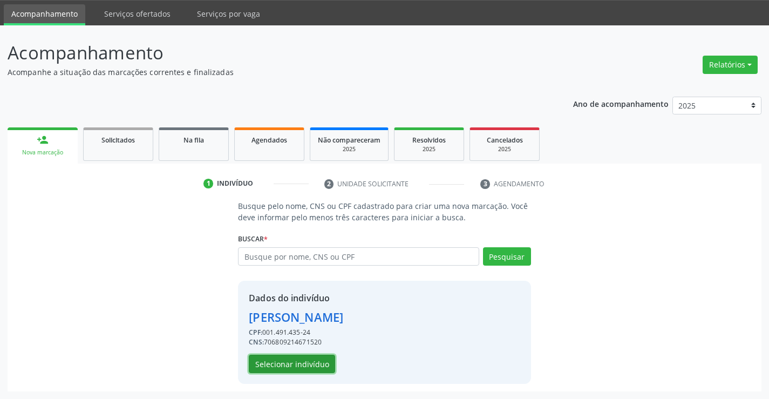
click at [277, 361] on button "Selecionar indivíduo" at bounding box center [292, 363] width 86 height 18
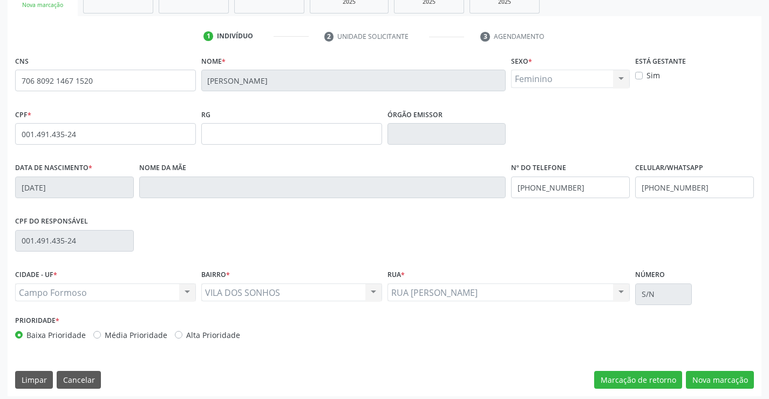
scroll to position [186, 0]
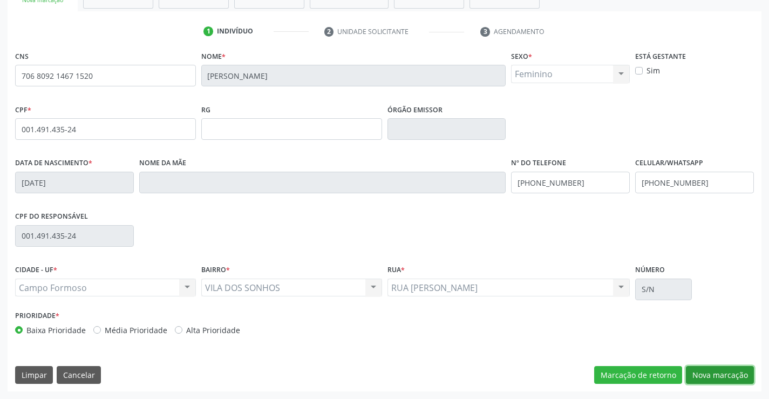
click at [718, 373] on button "Nova marcação" at bounding box center [720, 375] width 68 height 18
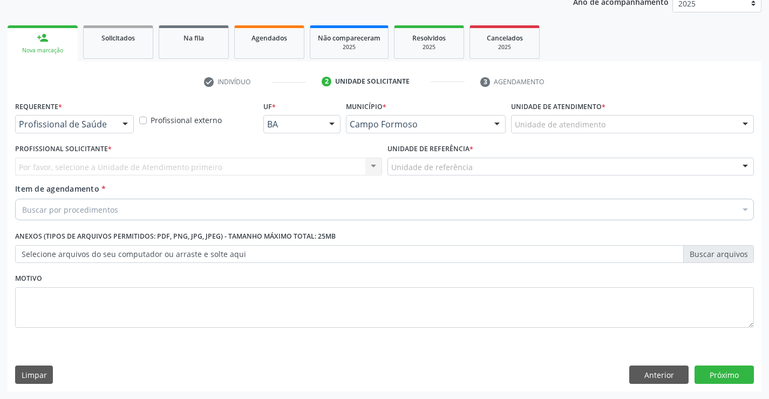
scroll to position [136, 0]
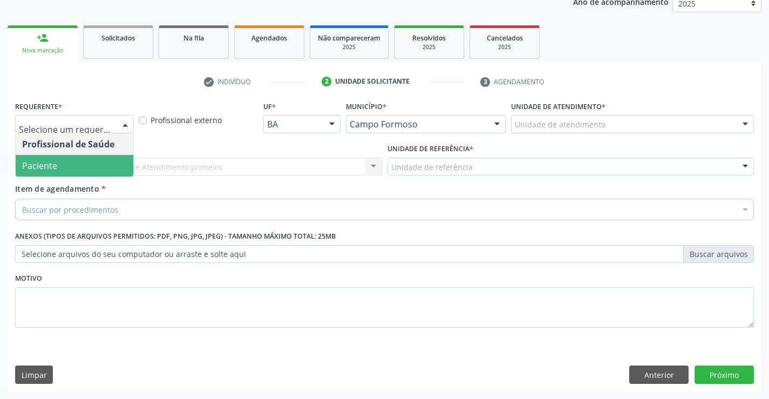
click at [55, 162] on span "Paciente" at bounding box center [39, 166] width 35 height 12
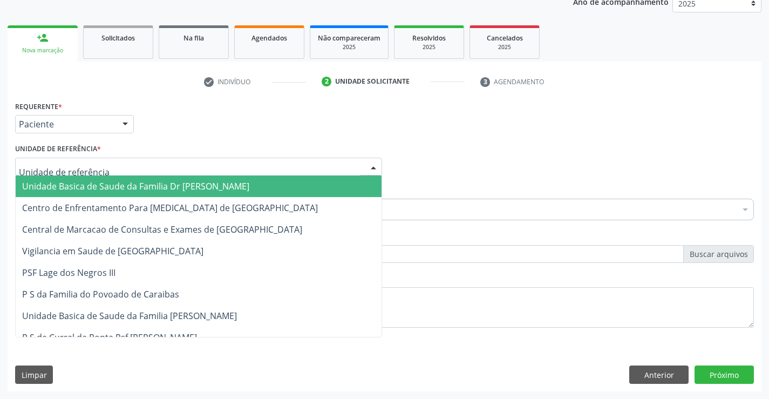
click at [124, 181] on span "Unidade Basica de Saude da Familia Dr [PERSON_NAME]" at bounding box center [135, 186] width 227 height 12
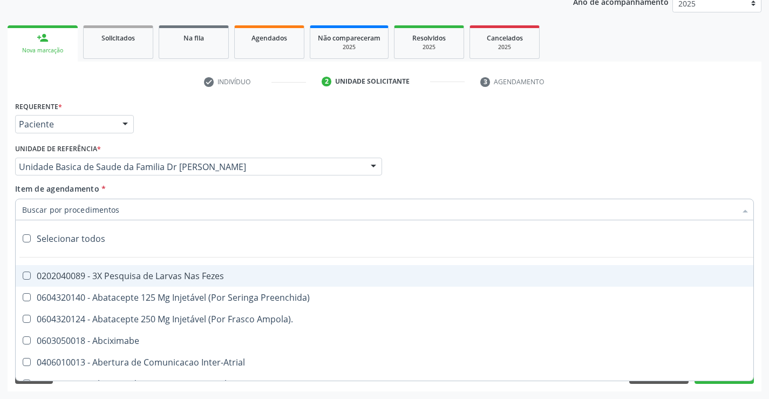
click at [127, 213] on div at bounding box center [384, 210] width 738 height 22
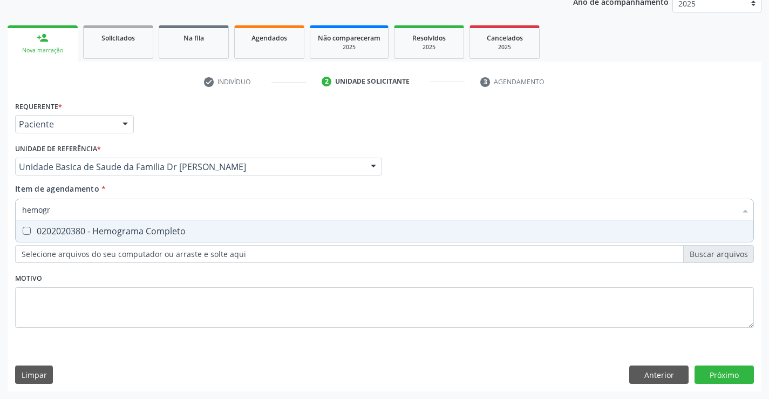
type input "hemogra"
click at [151, 232] on div "0202020380 - Hemograma Completo" at bounding box center [384, 231] width 724 height 9
checkbox Completo "true"
click at [149, 208] on input "hemogra" at bounding box center [379, 210] width 714 height 22
type input "hemogra"
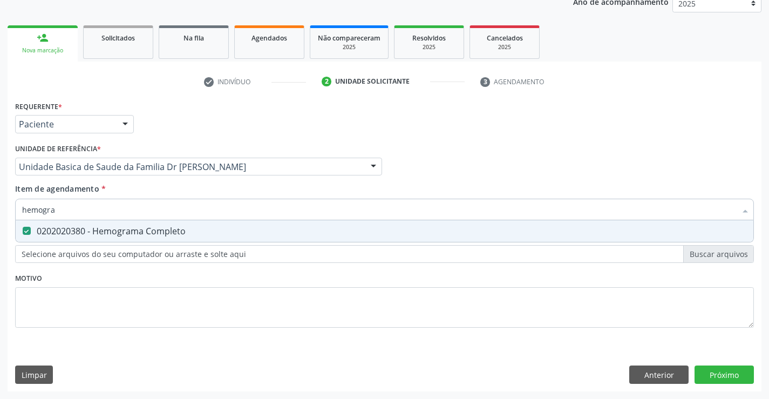
click at [149, 189] on div "Item de agendamento * hemogra Desfazer seleção 0202020380 - Hemograma Completo …" at bounding box center [384, 200] width 738 height 34
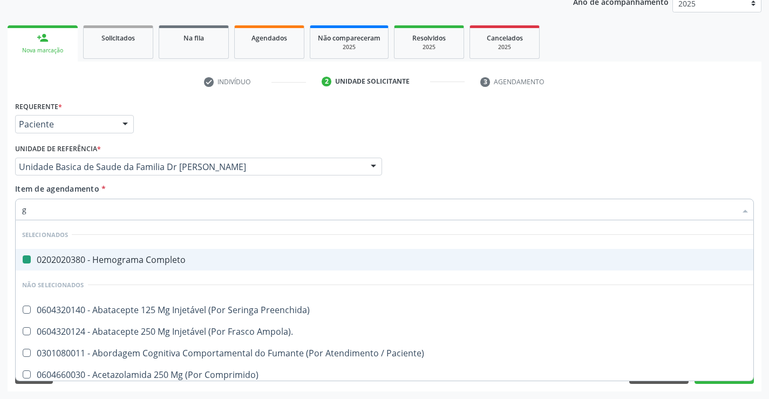
type input "gl"
checkbox Completo "false"
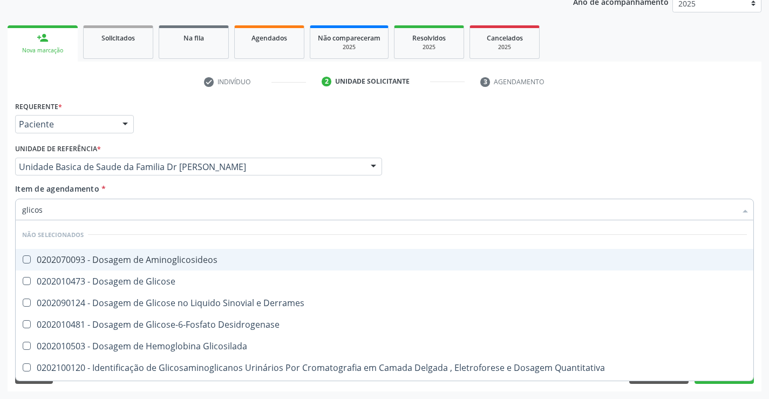
type input "glicose"
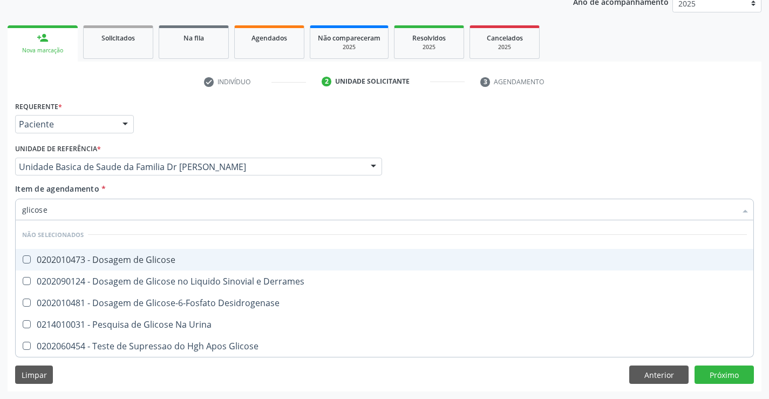
click at [132, 259] on div "0202010473 - Dosagem de Glicose" at bounding box center [384, 259] width 724 height 9
checkbox Glicose "true"
type input "glicose"
click at [126, 187] on div "Item de agendamento * glicose Desfazer seleção Não selecionados 0202010473 - Do…" at bounding box center [384, 200] width 738 height 34
checkbox Derrames "true"
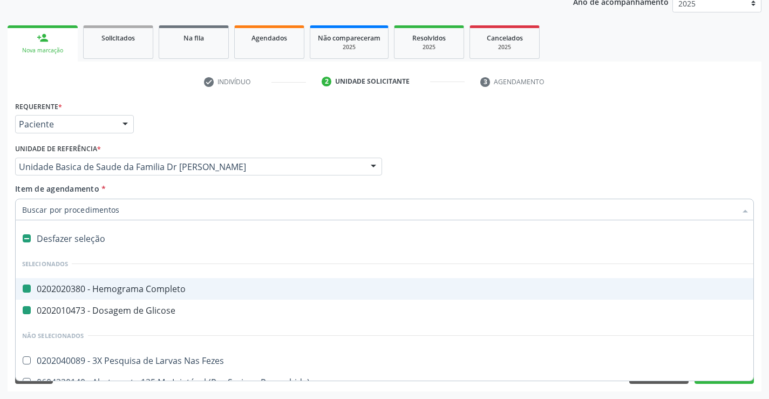
type input "u"
checkbox Completo "false"
checkbox Glicose "false"
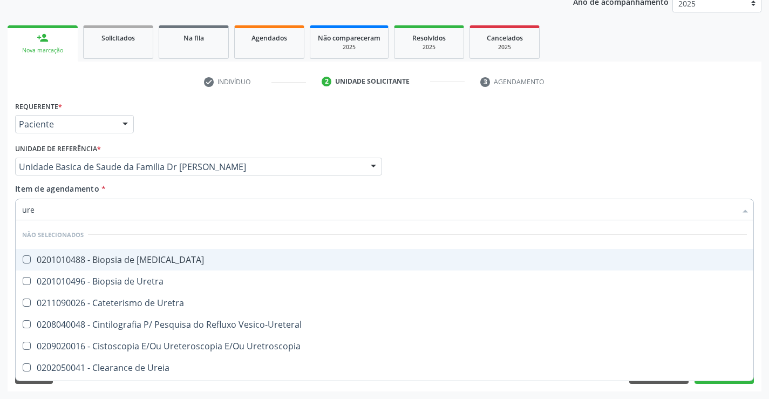
type input "urei"
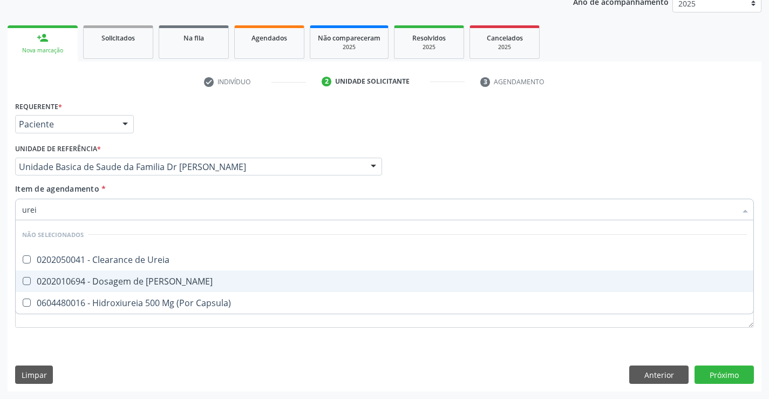
click at [140, 280] on div "0202010694 - Dosagem de [PERSON_NAME]" at bounding box center [384, 281] width 724 height 9
checkbox Ureia "true"
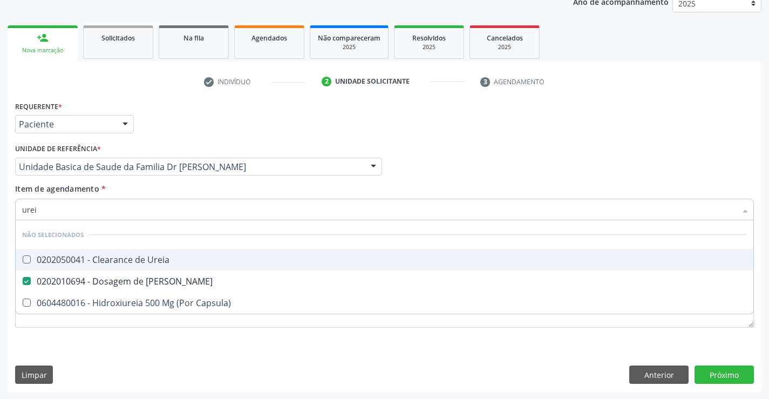
click at [128, 190] on div "Item de agendamento * urei Desfazer seleção Não selecionados 0202050041 - Clear…" at bounding box center [384, 200] width 738 height 34
checkbox Ureia "true"
checkbox Capsula\) "true"
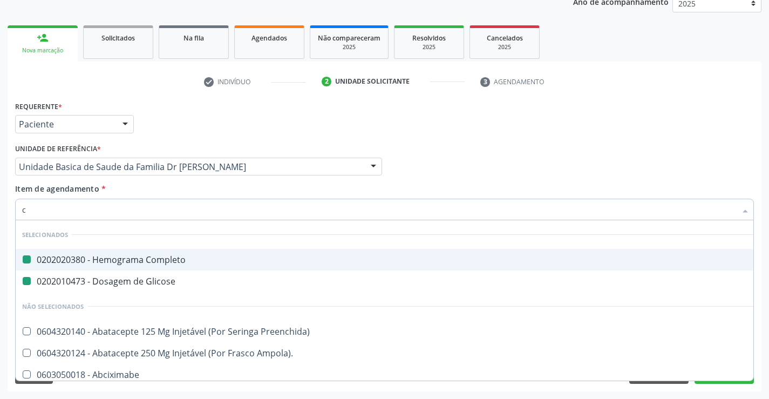
type input "ce"
checkbox Completo "false"
checkbox Glicose "false"
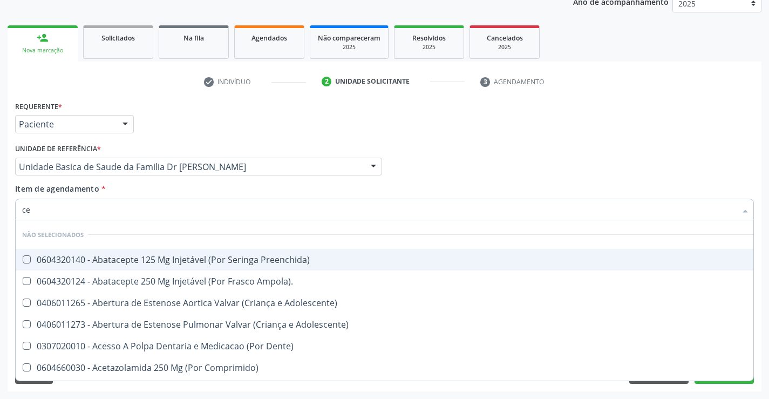
type input "c"
checkbox Preenchida\) "true"
checkbox Ampola\)\ "true"
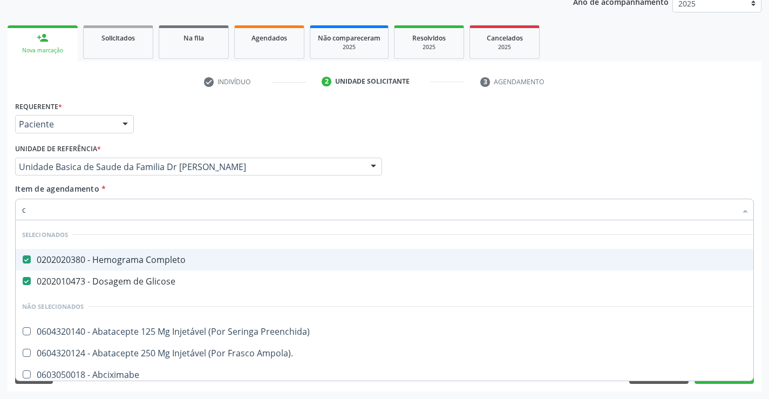
type input "cr"
checkbox Completo "false"
checkbox Glicose "false"
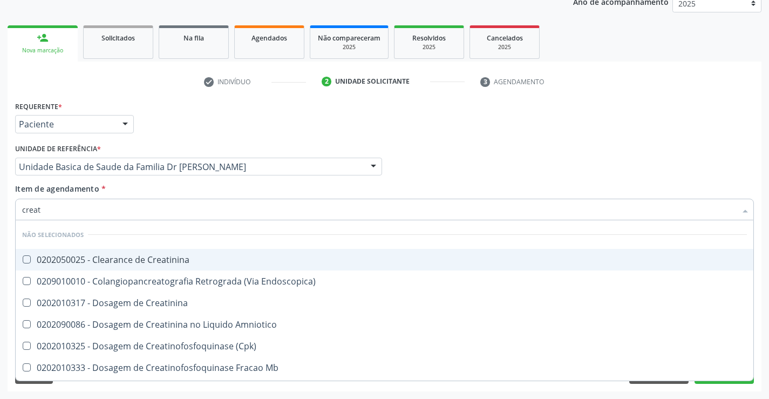
type input "creati"
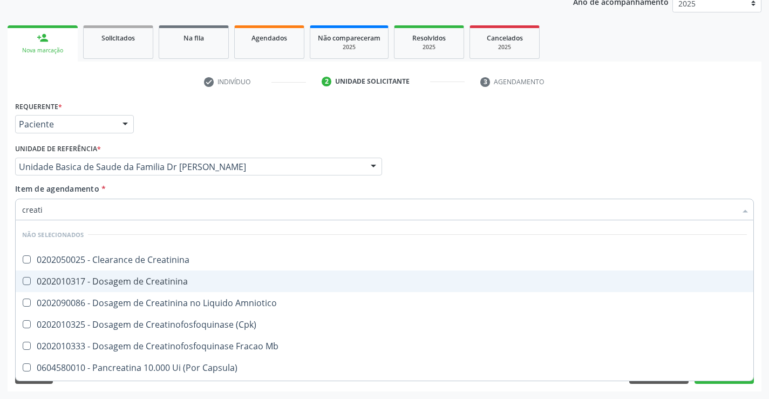
click at [151, 283] on div "0202010317 - Dosagem de Creatinina" at bounding box center [384, 281] width 724 height 9
checkbox Creatinina "true"
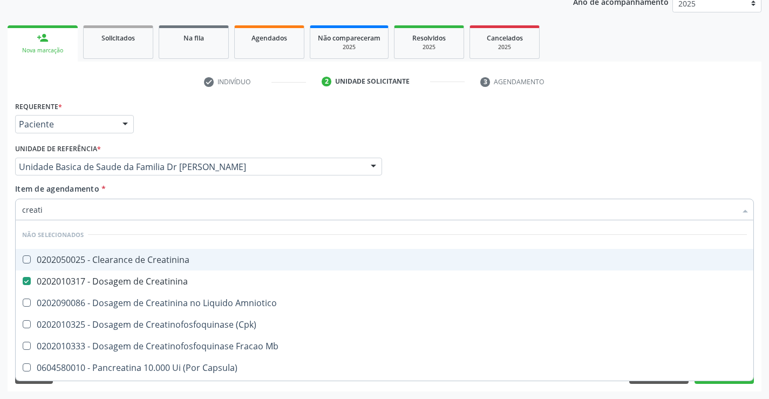
click at [146, 189] on div "Item de agendamento * creati Desfazer seleção Não selecionados 0202050025 - Cle…" at bounding box center [384, 200] width 738 height 34
checkbox Creatinina "true"
checkbox \(Cpk\) "true"
checkbox Amniotico "true"
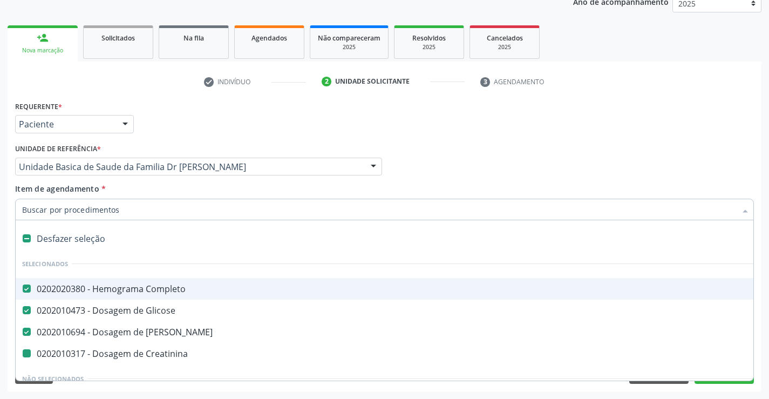
type input "t"
checkbox Creatinina "false"
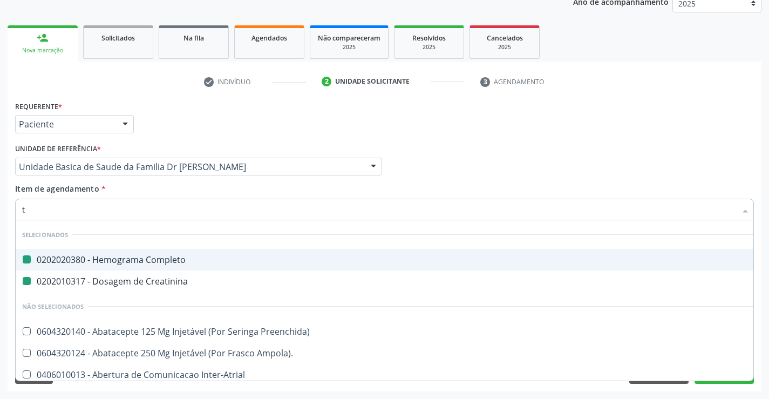
type input "te"
checkbox Completo "false"
checkbox Creatinina "false"
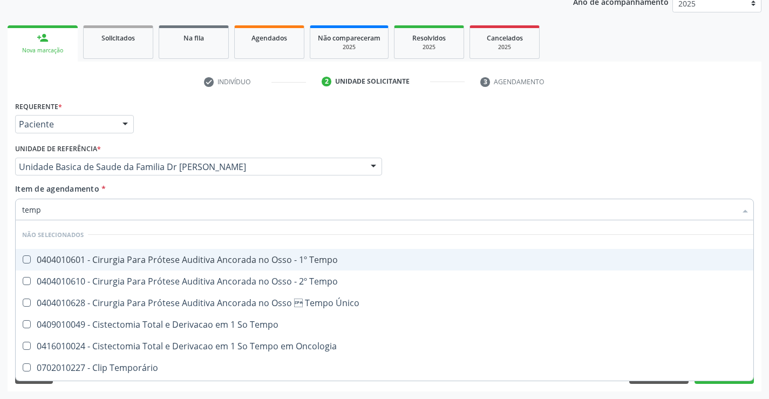
type input "tempo"
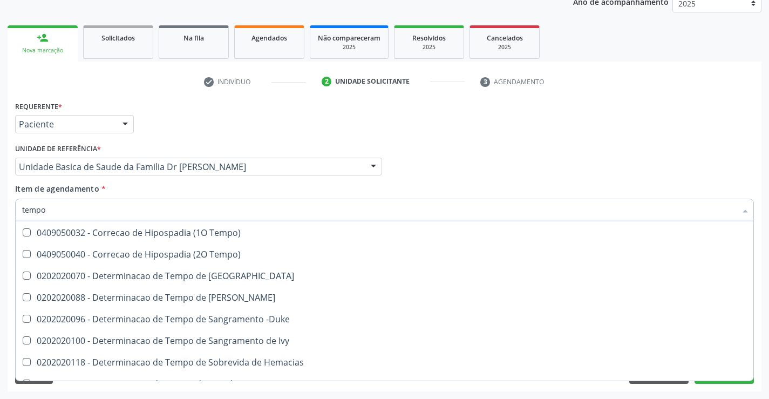
scroll to position [162, 0]
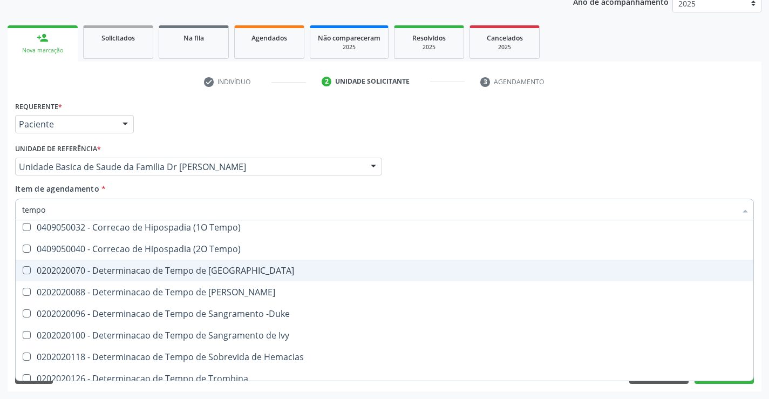
click at [262, 266] on div "0202020070 - Determinacao de Tempo de [GEOGRAPHIC_DATA]" at bounding box center [408, 270] width 772 height 9
checkbox Coagulacao "true"
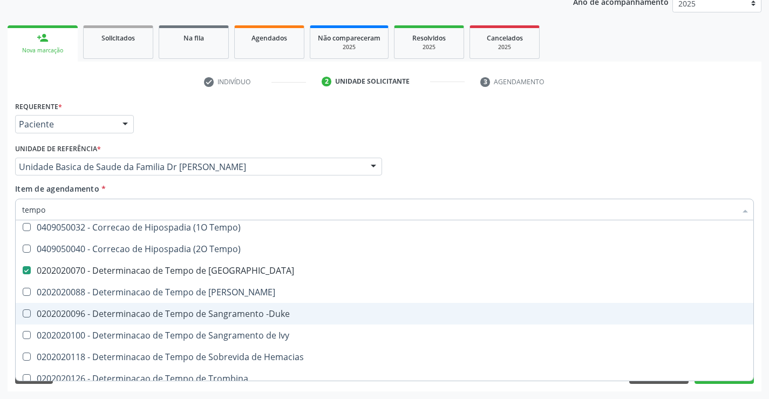
click at [273, 309] on div "0202020096 - Determinacao de Tempo de Sangramento -Duke" at bounding box center [408, 313] width 772 height 9
checkbox -Duke "true"
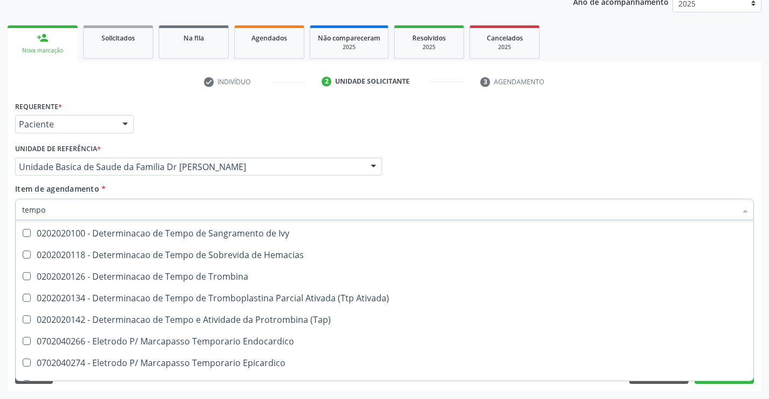
scroll to position [270, 0]
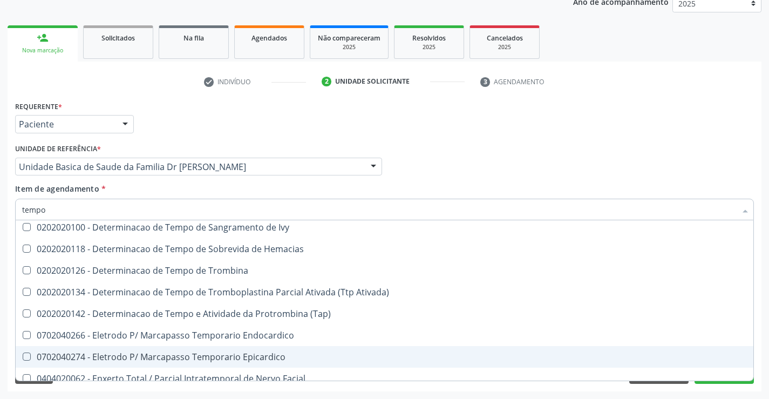
click at [763, 338] on div "Acompanhamento Acompanhe a situação das marcações correntes e finalizadas Relat…" at bounding box center [384, 160] width 769 height 475
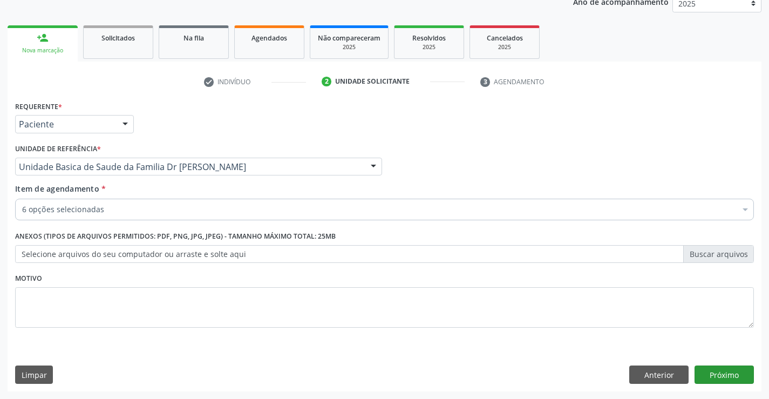
scroll to position [0, 0]
click at [731, 370] on button "Próximo" at bounding box center [723, 374] width 59 height 18
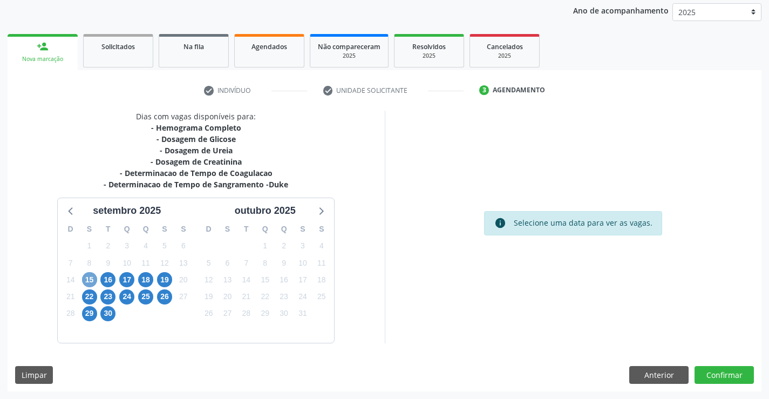
click at [91, 276] on span "15" at bounding box center [89, 279] width 15 height 15
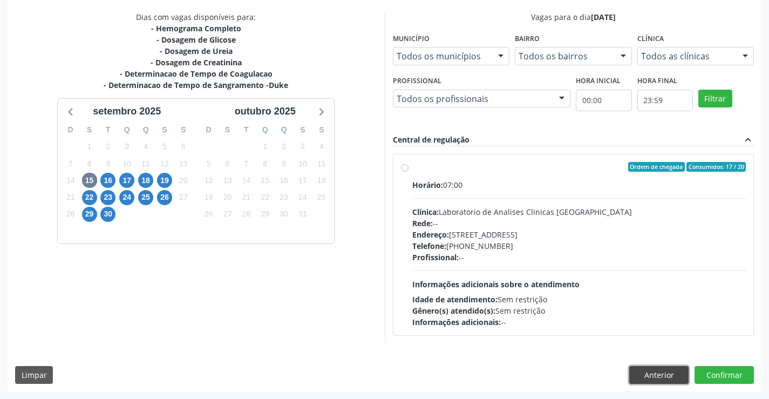
click at [664, 368] on button "Anterior" at bounding box center [658, 375] width 59 height 18
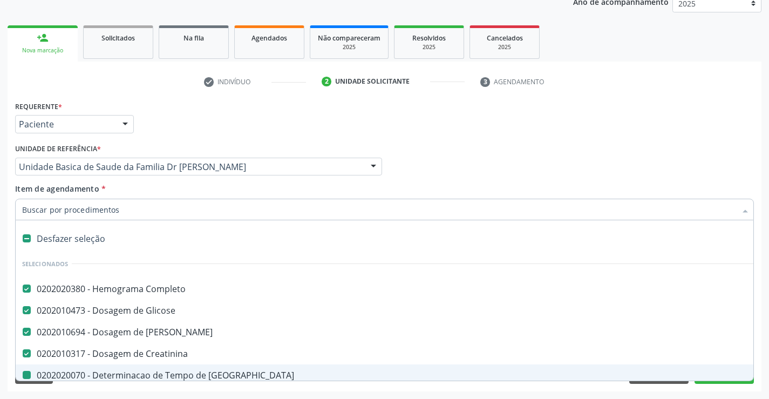
type input "u"
checkbox -Duke "false"
checkbox Coagulacao "false"
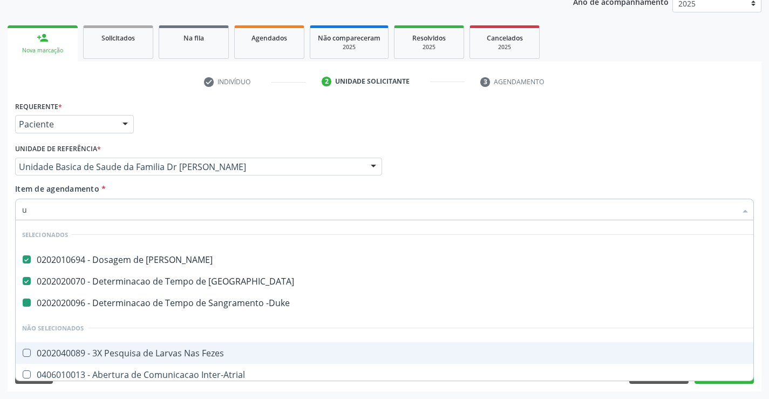
type input "ur"
checkbox -Duke "false"
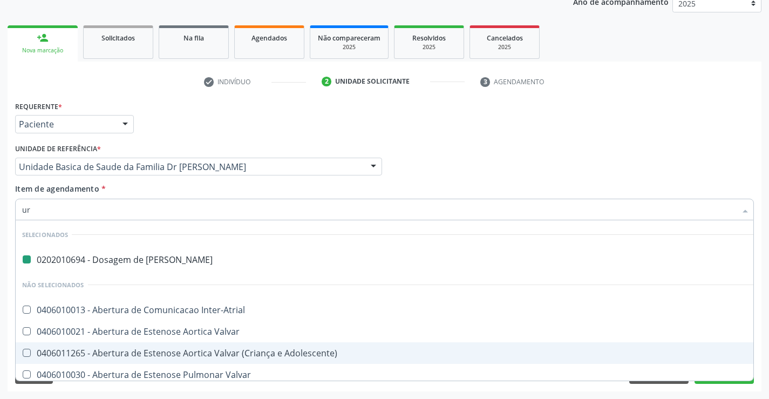
type input "uri"
checkbox Ureia "false"
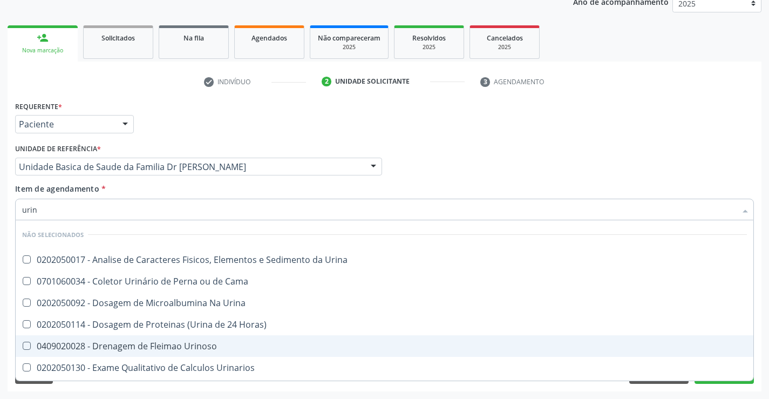
type input "urina"
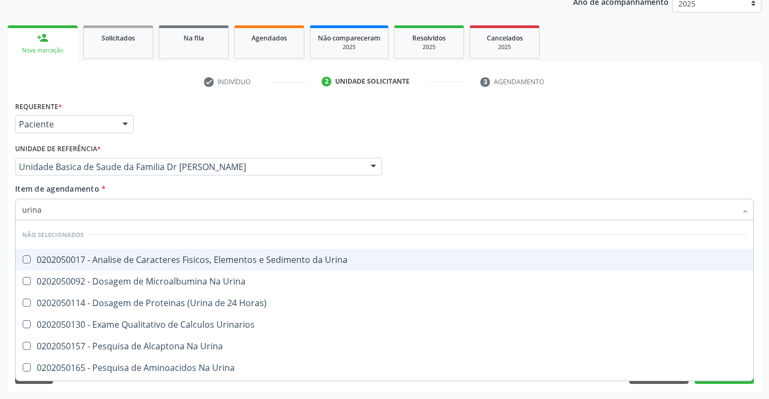
click at [118, 258] on div "0202050017 - Analise de Caracteres Fisicos, Elementos e Sedimento da Urina" at bounding box center [384, 259] width 724 height 9
checkbox Urina "true"
click at [128, 190] on div "Item de agendamento * urina Desfazer seleção Não selecionados 0202050017 - Anal…" at bounding box center [384, 200] width 738 height 34
checkbox Urina "true"
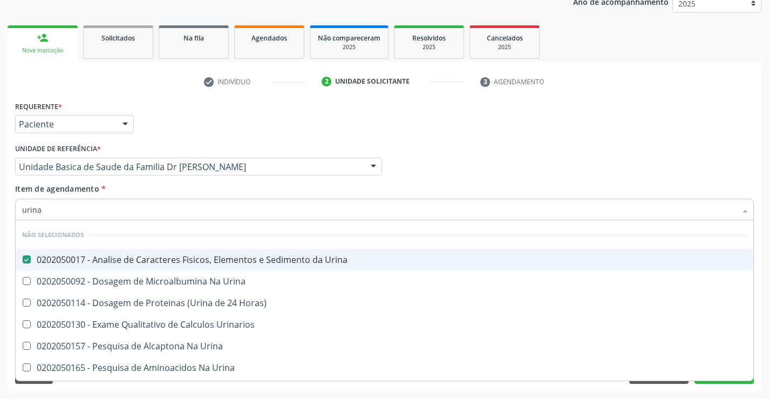
checkbox Horas\) "true"
checkbox Urina "true"
checkbox Urinarios "true"
checkbox Urina "true"
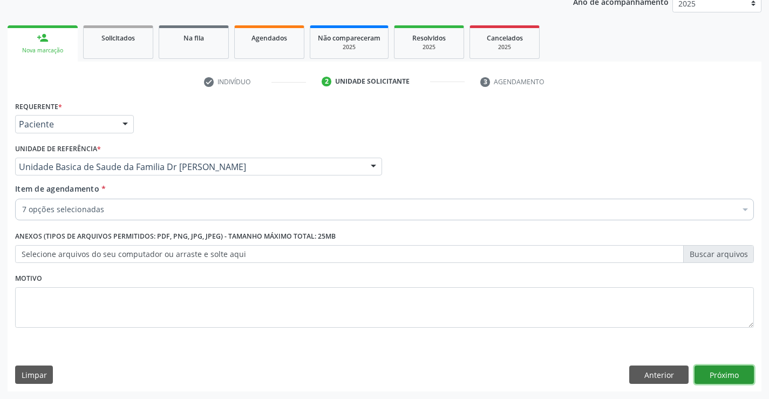
click at [718, 374] on button "Próximo" at bounding box center [723, 374] width 59 height 18
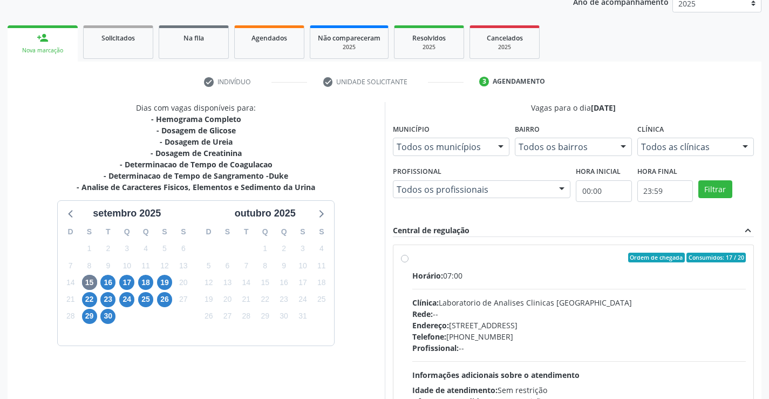
click at [505, 255] on div "Ordem de chegada Consumidos: 17 / 20" at bounding box center [579, 257] width 334 height 10
click at [408, 255] on input "Ordem de chegada Consumidos: 17 / 20 Horário: 07:00 Clínica: Laboratorio de Ana…" at bounding box center [405, 257] width 8 height 10
radio input "true"
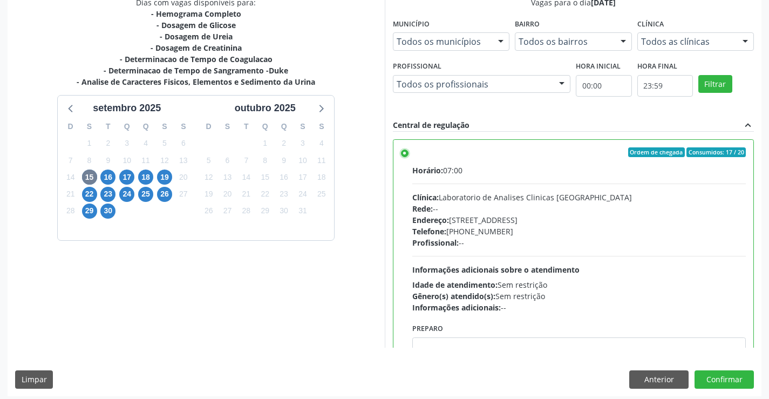
scroll to position [246, 0]
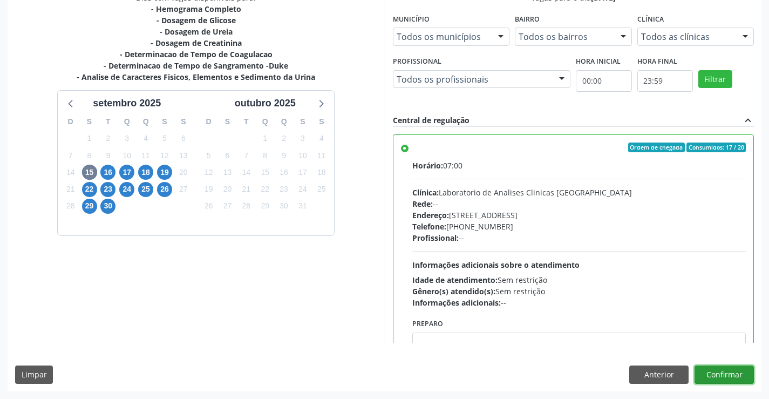
click at [717, 373] on button "Confirmar" at bounding box center [723, 374] width 59 height 18
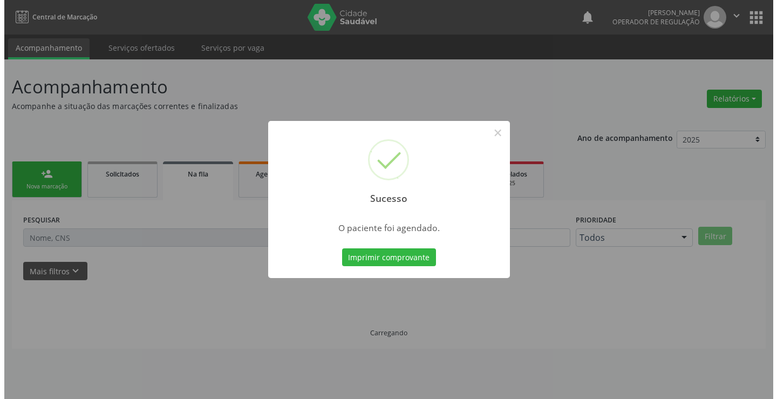
scroll to position [0, 0]
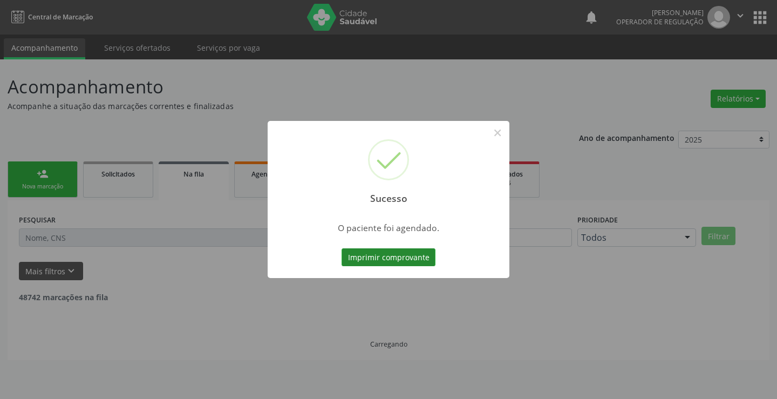
click at [380, 255] on button "Imprimir comprovante" at bounding box center [388, 257] width 94 height 18
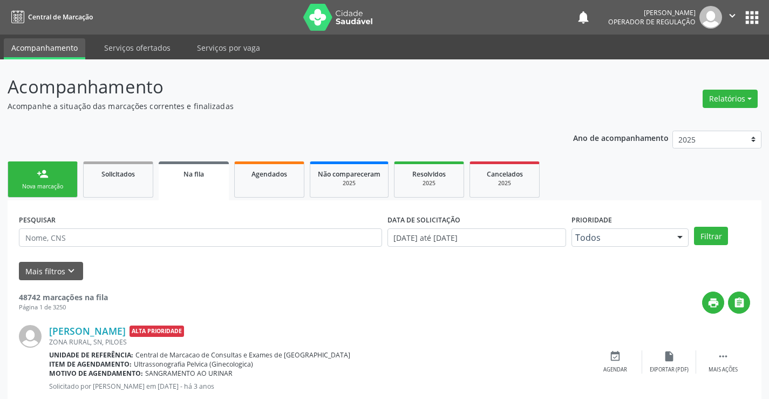
click at [60, 175] on link "person_add Nova marcação" at bounding box center [43, 179] width 70 height 36
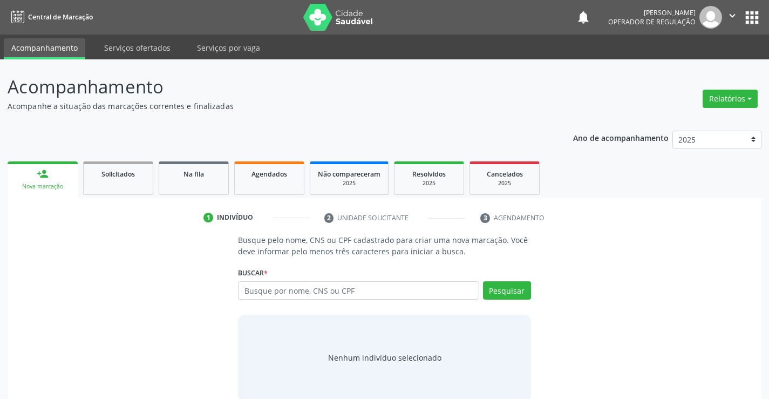
click at [733, 9] on button "" at bounding box center [732, 17] width 20 height 23
click at [706, 67] on link "Sair" at bounding box center [704, 65] width 74 height 15
